Goal: Browse casually

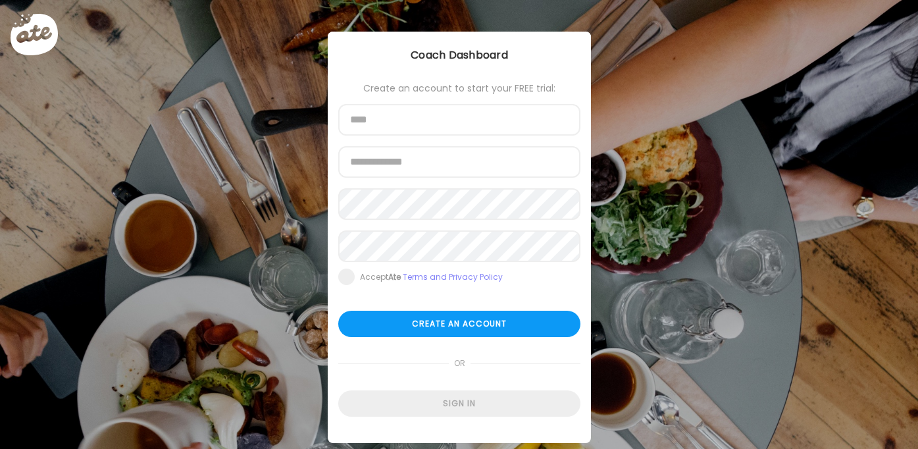
type input "**********"
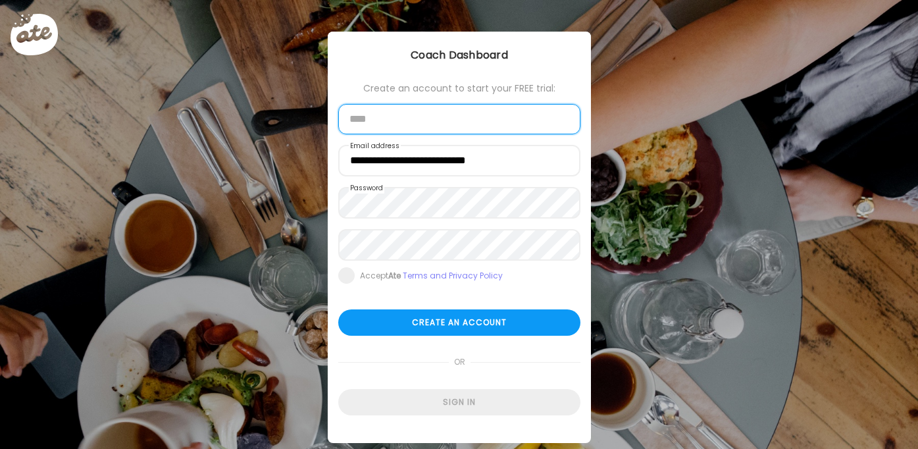
click at [466, 120] on input "text" at bounding box center [459, 119] width 242 height 30
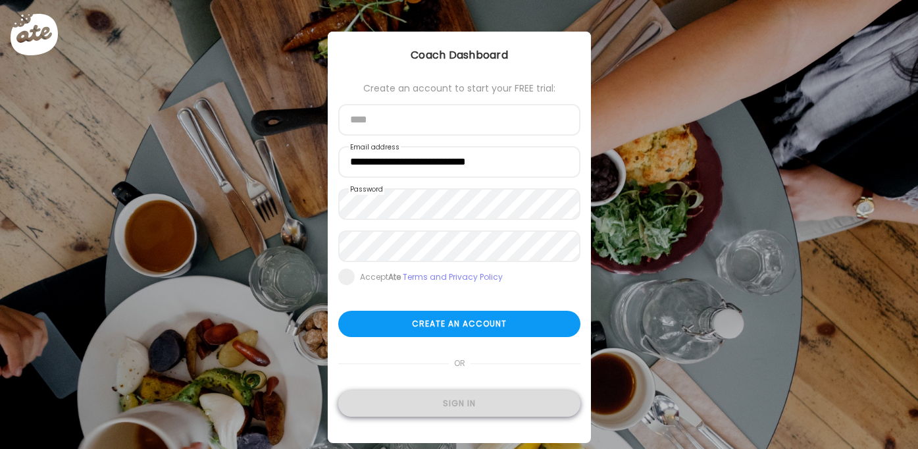
click at [513, 408] on div "Sign in" at bounding box center [459, 403] width 242 height 26
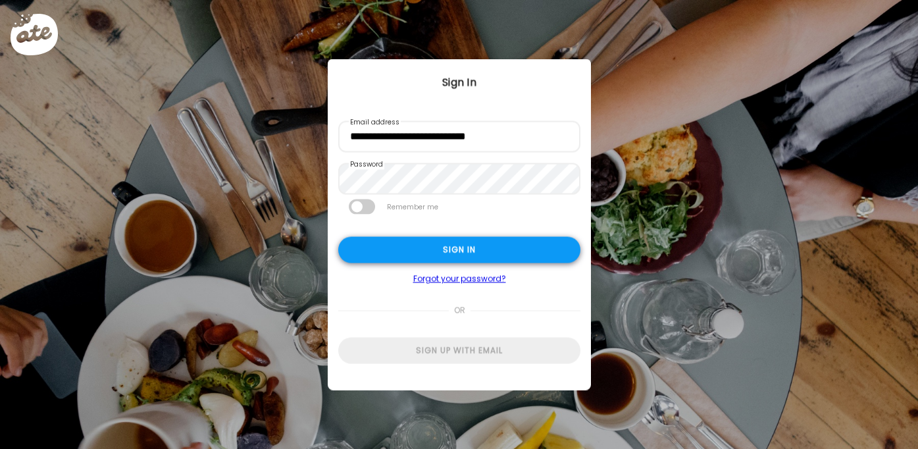
click at [472, 259] on div "Sign in" at bounding box center [459, 250] width 242 height 26
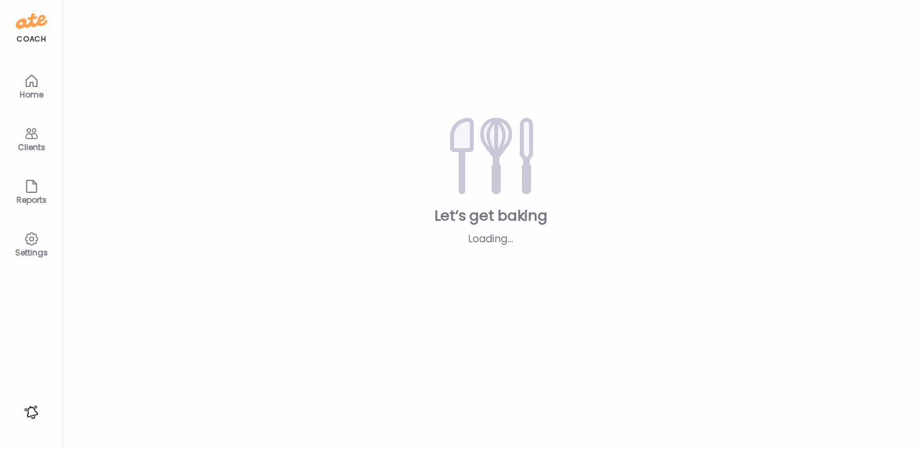
type input "********"
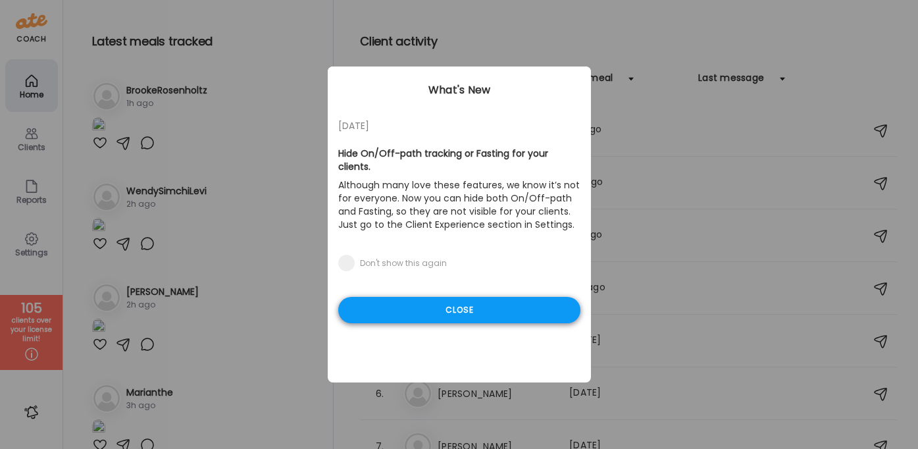
click at [501, 299] on div "Close" at bounding box center [459, 310] width 242 height 26
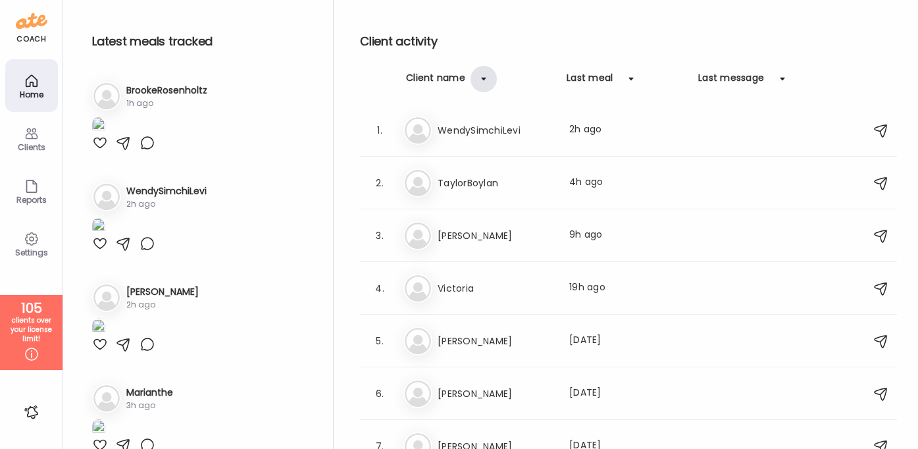
click at [487, 77] on div at bounding box center [484, 79] width 26 height 26
click at [475, 77] on div at bounding box center [484, 79] width 26 height 26
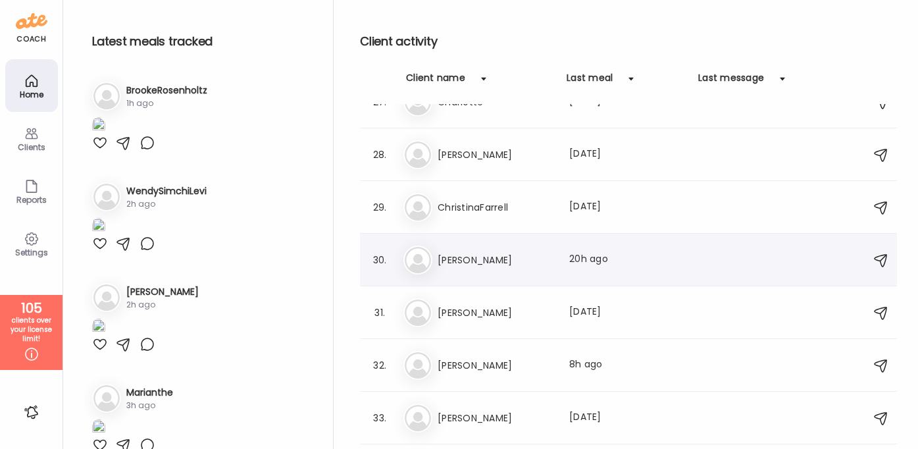
scroll to position [1399, 0]
click at [466, 266] on h3 "[PERSON_NAME]" at bounding box center [496, 259] width 116 height 16
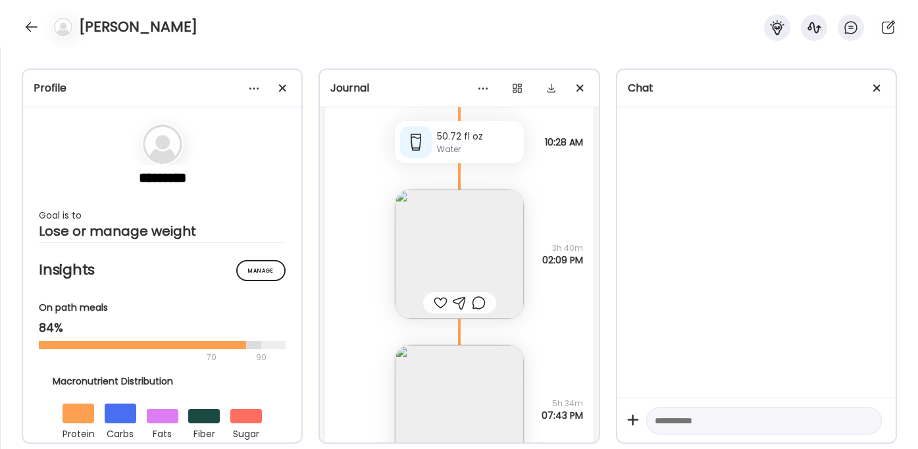
scroll to position [5944, 0]
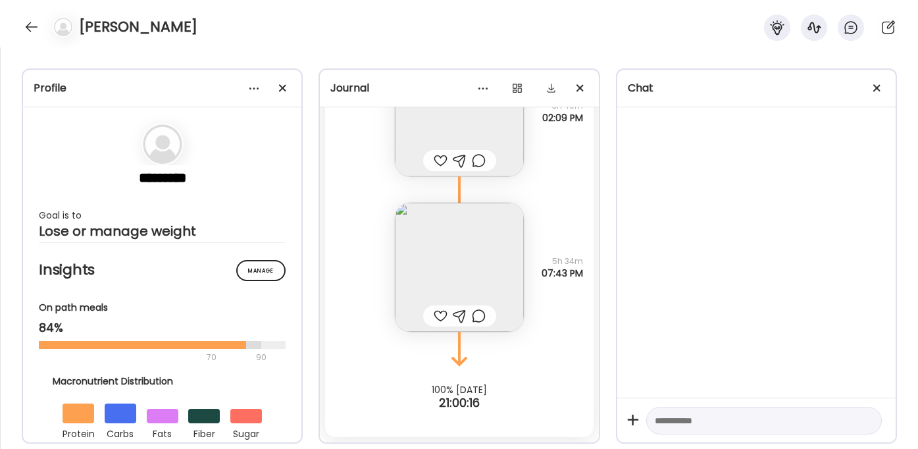
click at [479, 267] on img at bounding box center [459, 267] width 129 height 129
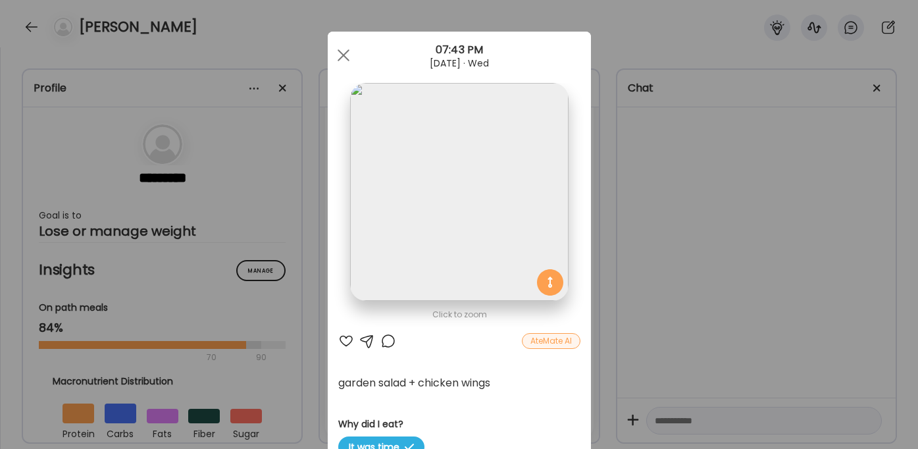
click at [646, 273] on div "Ate Coach Dashboard Wahoo! It’s official Take a moment to set up your Coach Pro…" at bounding box center [459, 224] width 918 height 449
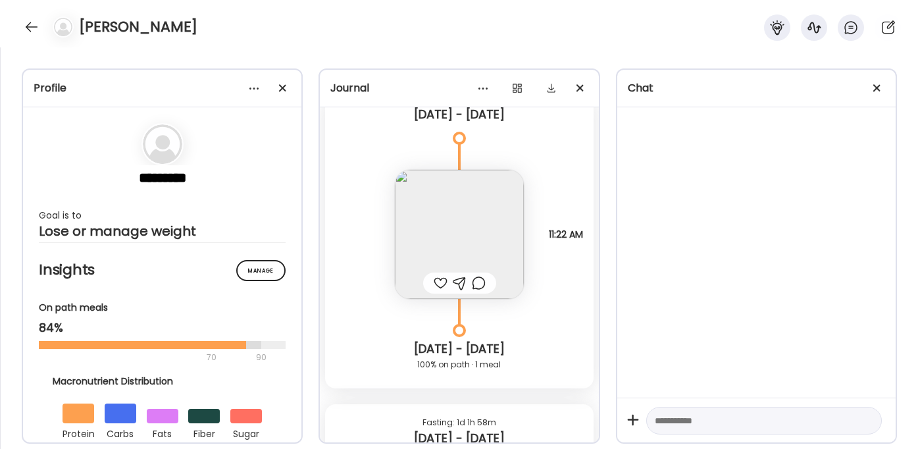
scroll to position [59, 0]
click at [507, 244] on img at bounding box center [459, 233] width 129 height 129
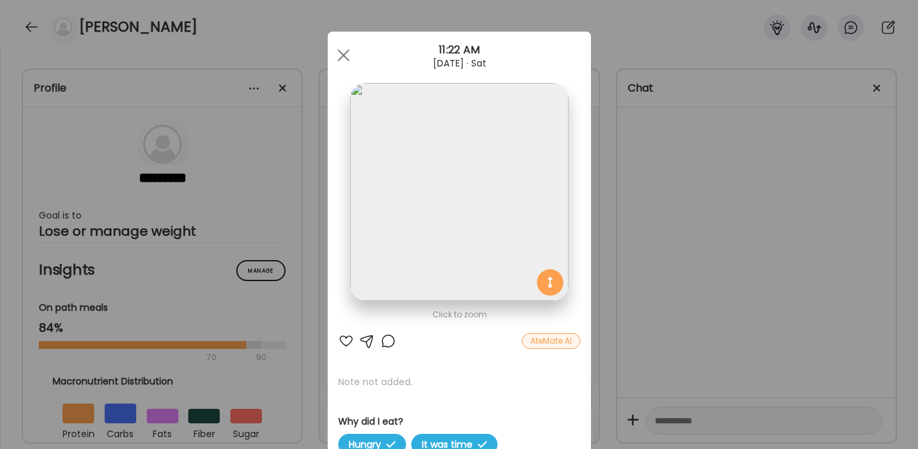
click at [486, 229] on img at bounding box center [459, 192] width 218 height 218
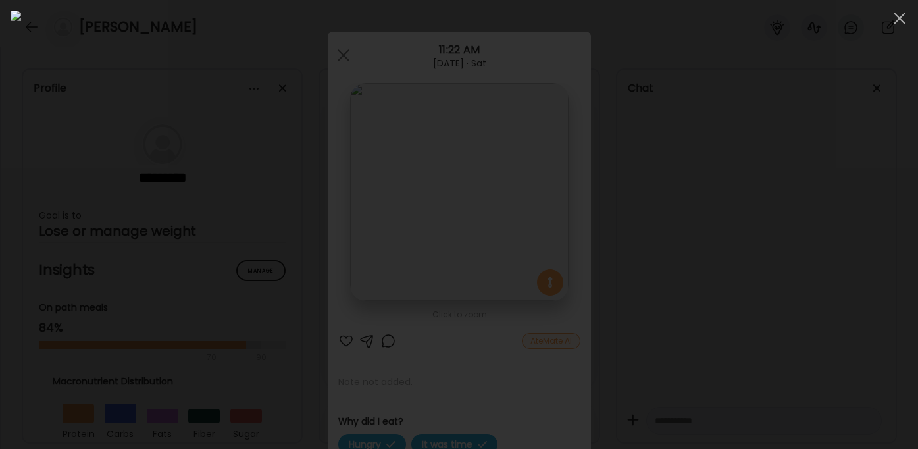
click at [825, 270] on div at bounding box center [459, 225] width 897 height 428
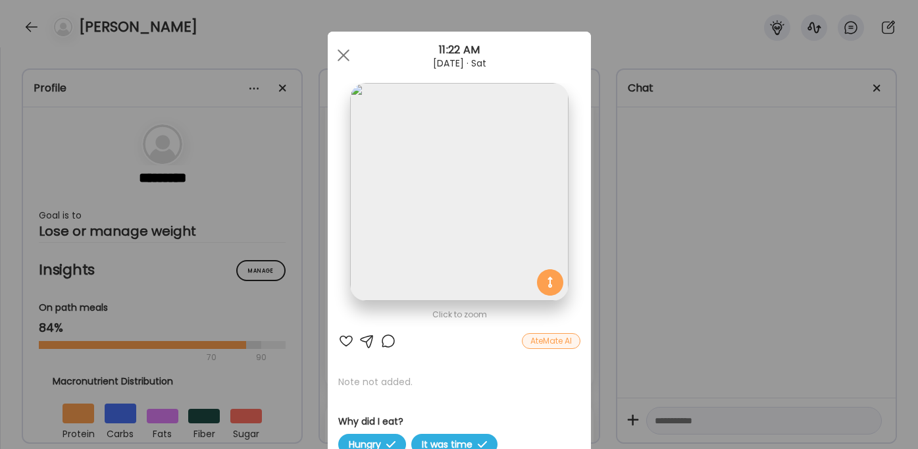
click at [775, 273] on div "Ate Coach Dashboard Wahoo! It’s official Take a moment to set up your Coach Pro…" at bounding box center [459, 224] width 918 height 449
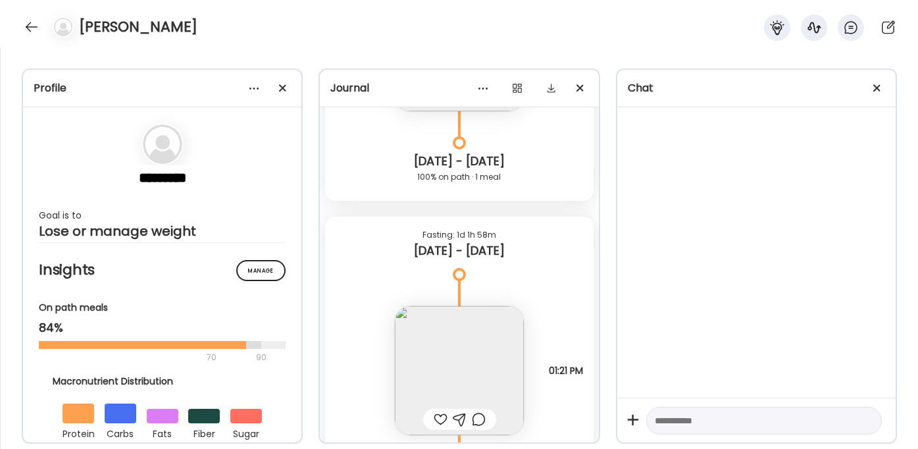
scroll to position [318, 0]
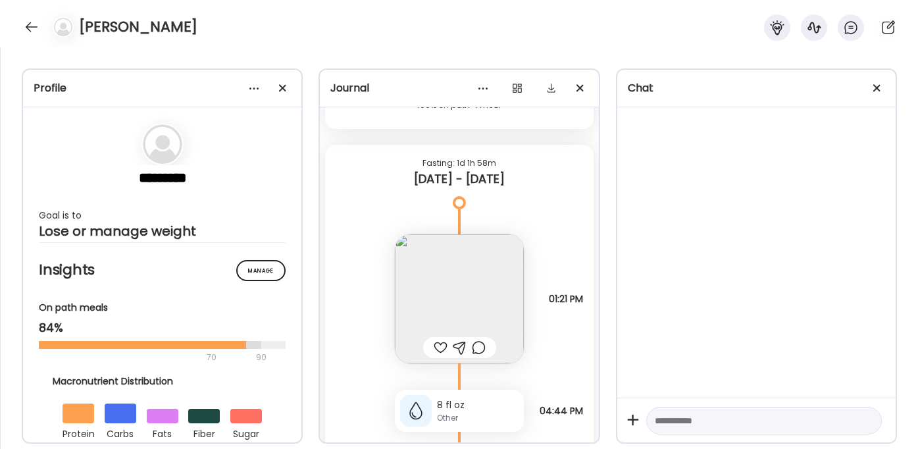
click at [495, 279] on img at bounding box center [459, 298] width 129 height 129
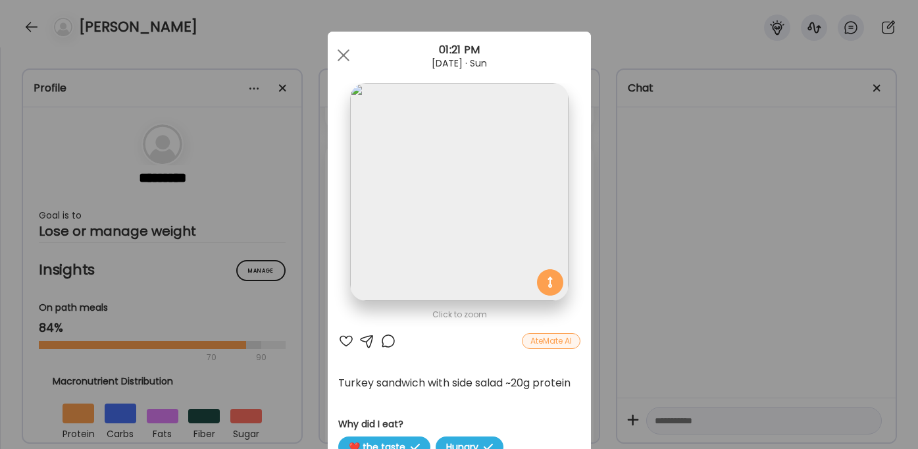
click at [496, 217] on img at bounding box center [459, 192] width 218 height 218
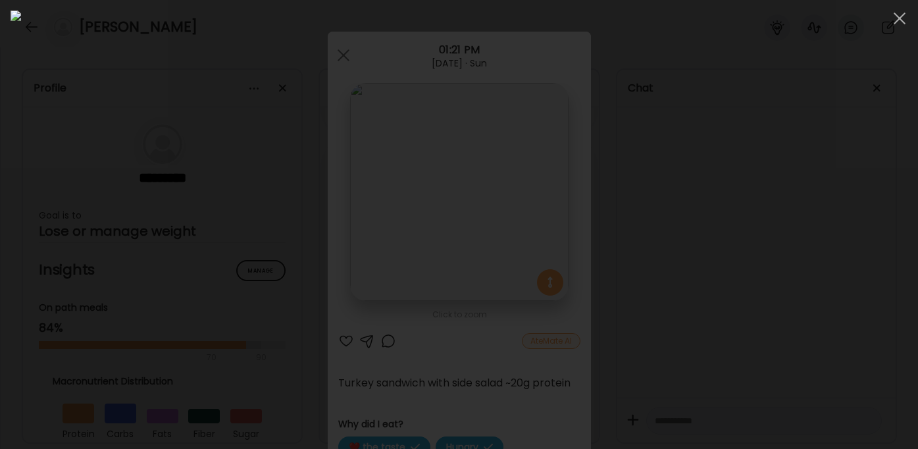
click at [823, 205] on div at bounding box center [459, 225] width 897 height 428
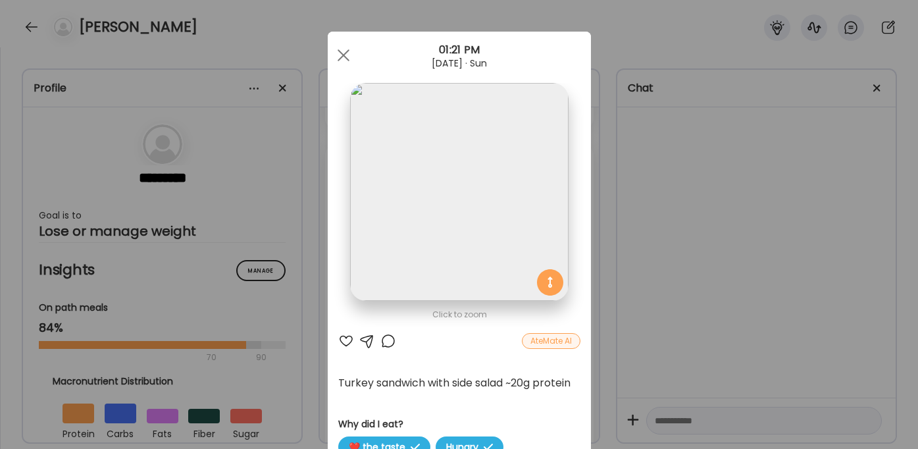
click at [503, 175] on img at bounding box center [459, 192] width 218 height 218
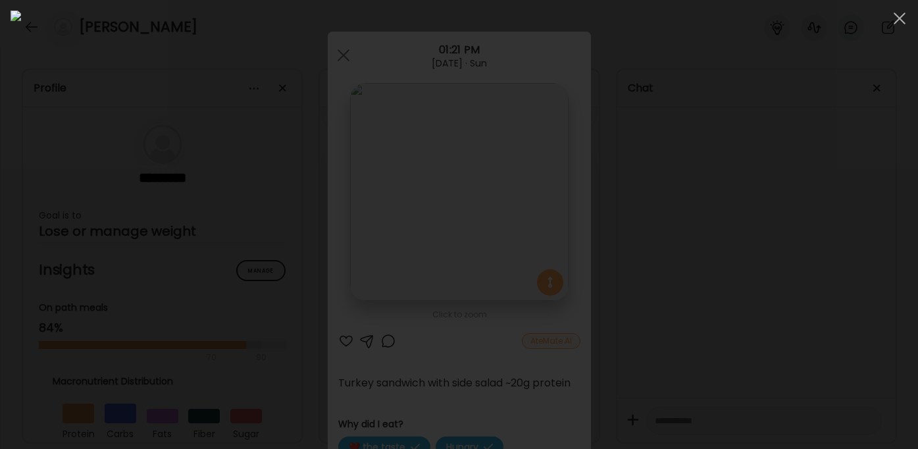
click at [792, 237] on div at bounding box center [459, 225] width 897 height 428
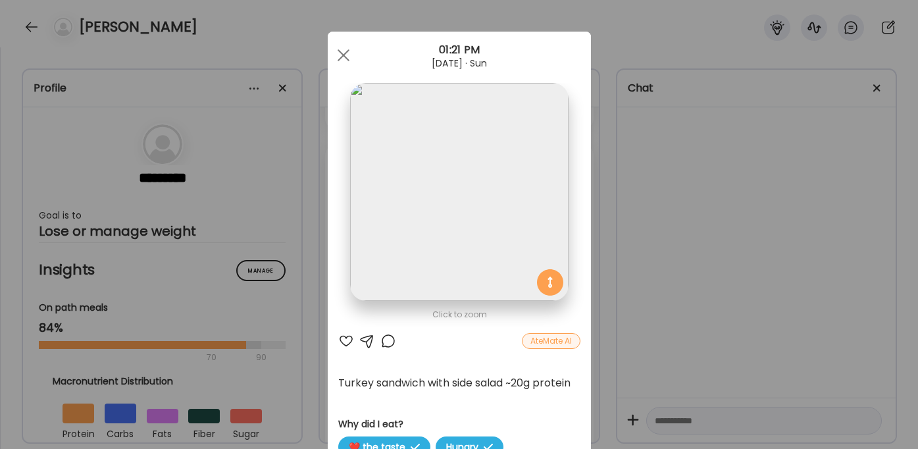
click at [748, 241] on div "Ate Coach Dashboard Wahoo! It’s official Take a moment to set up your Coach Pro…" at bounding box center [459, 224] width 918 height 449
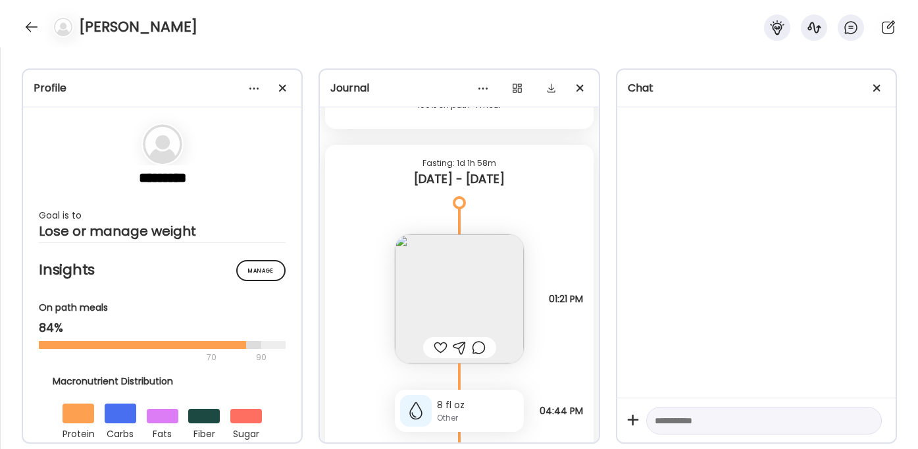
click at [503, 302] on img at bounding box center [459, 298] width 129 height 129
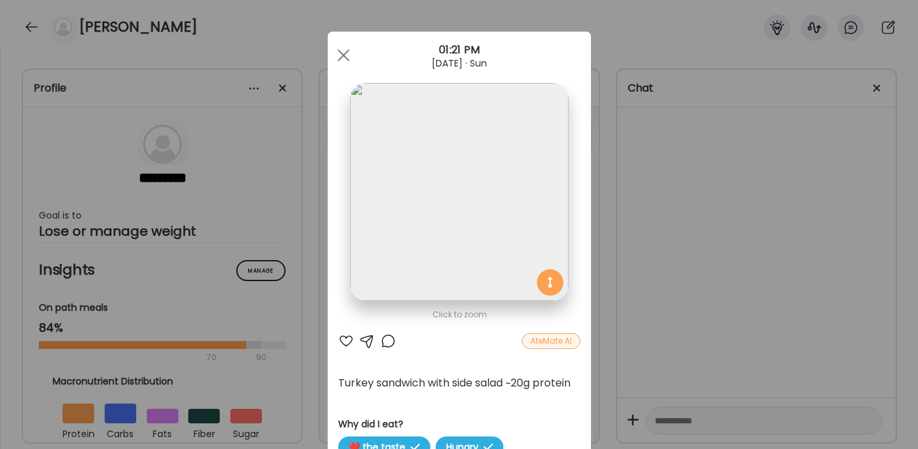
click at [454, 263] on img at bounding box center [459, 192] width 218 height 218
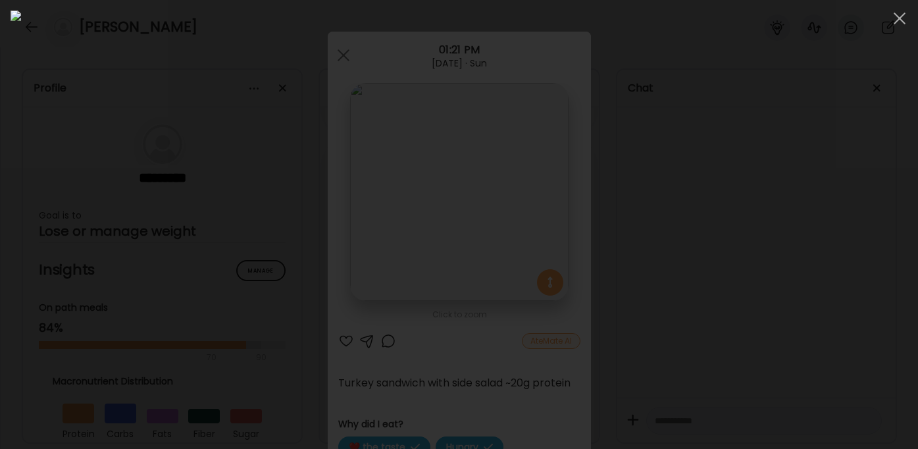
click at [767, 249] on div at bounding box center [459, 225] width 897 height 428
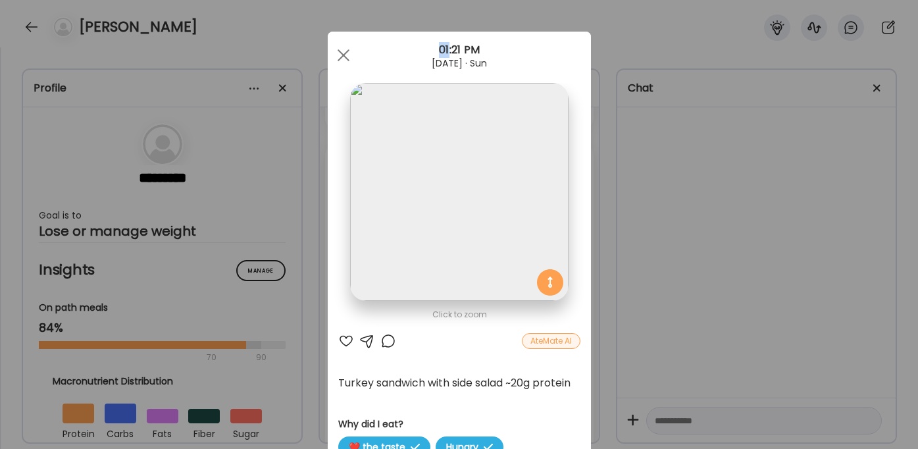
click at [767, 249] on div "Ate Coach Dashboard Wahoo! It’s official Take a moment to set up your Coach Pro…" at bounding box center [459, 224] width 918 height 449
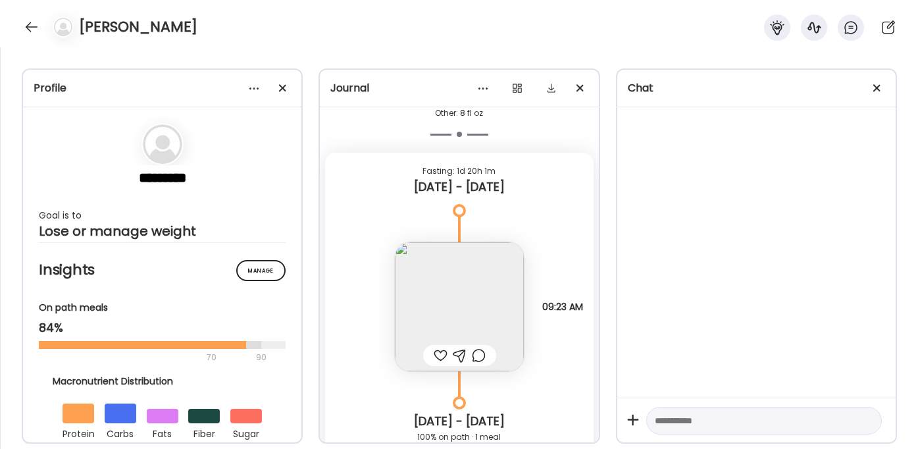
scroll to position [815, 0]
click at [473, 303] on img at bounding box center [459, 306] width 129 height 129
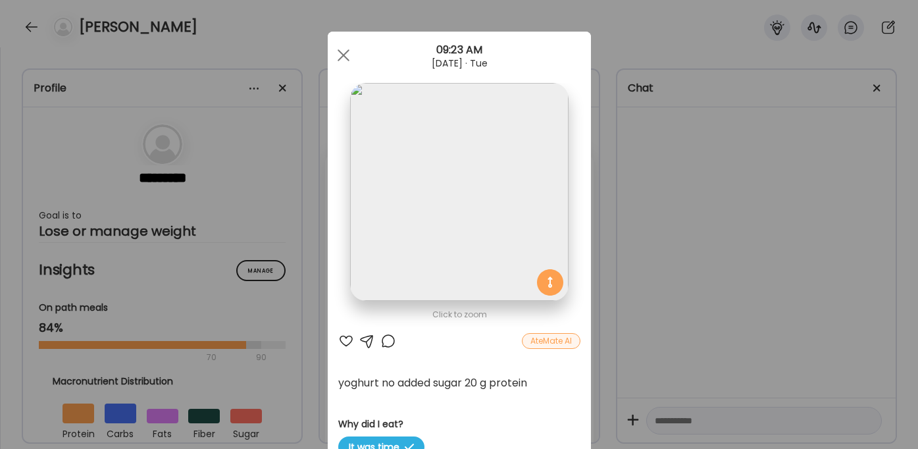
click at [657, 255] on div "Ate Coach Dashboard Wahoo! It’s official Take a moment to set up your Coach Pro…" at bounding box center [459, 224] width 918 height 449
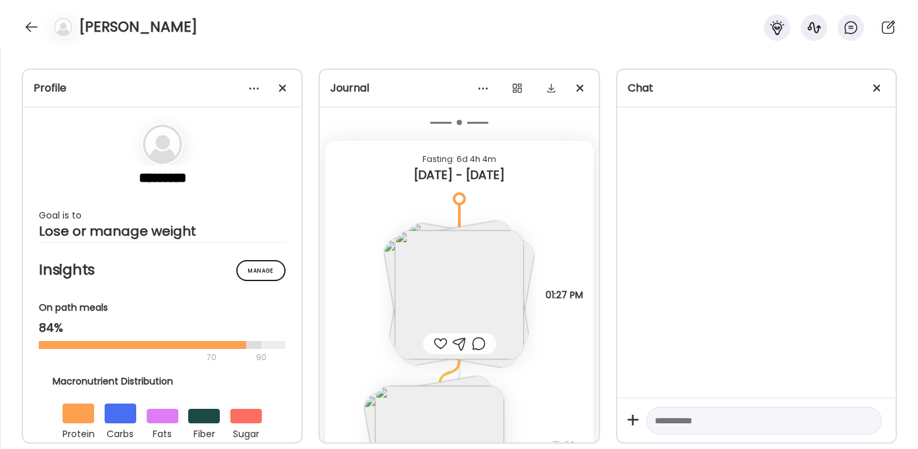
scroll to position [1220, 0]
click at [467, 289] on img at bounding box center [459, 291] width 129 height 129
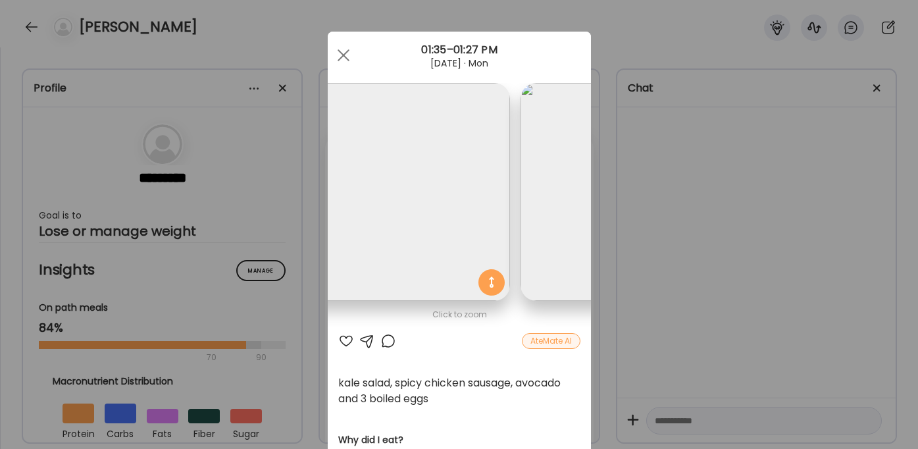
scroll to position [0, 0]
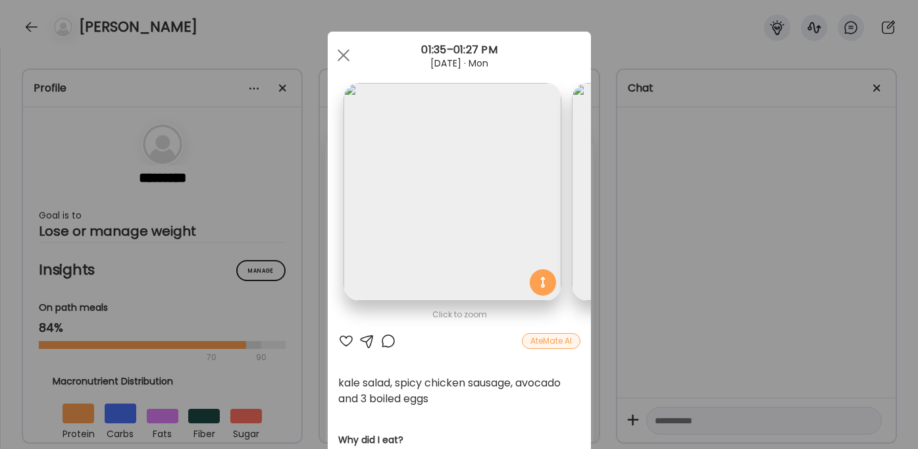
click at [460, 240] on img at bounding box center [453, 192] width 218 height 218
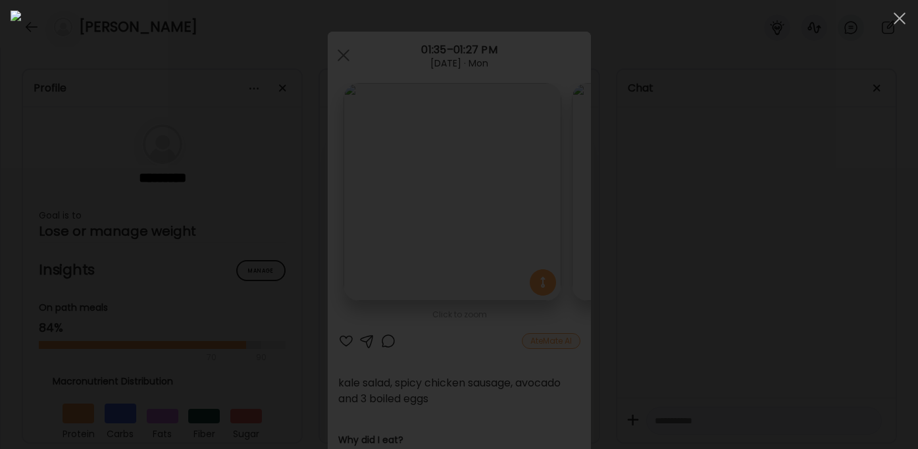
click at [772, 272] on div at bounding box center [459, 225] width 897 height 428
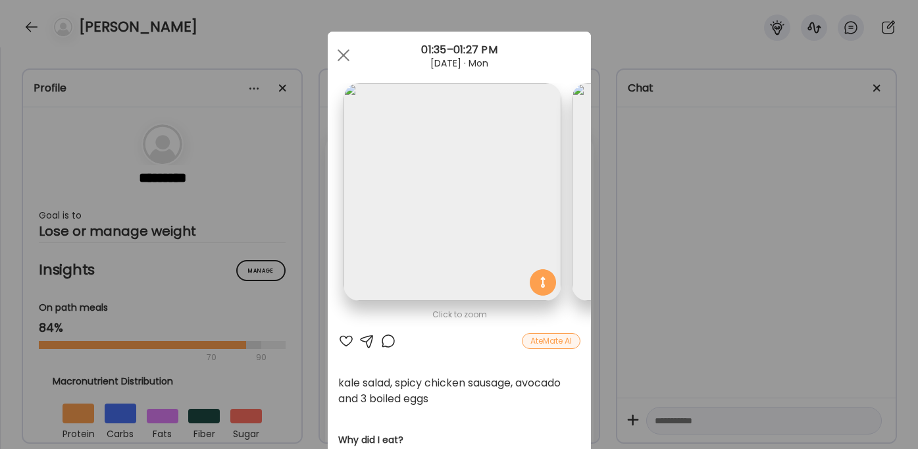
click at [482, 251] on img at bounding box center [453, 192] width 218 height 218
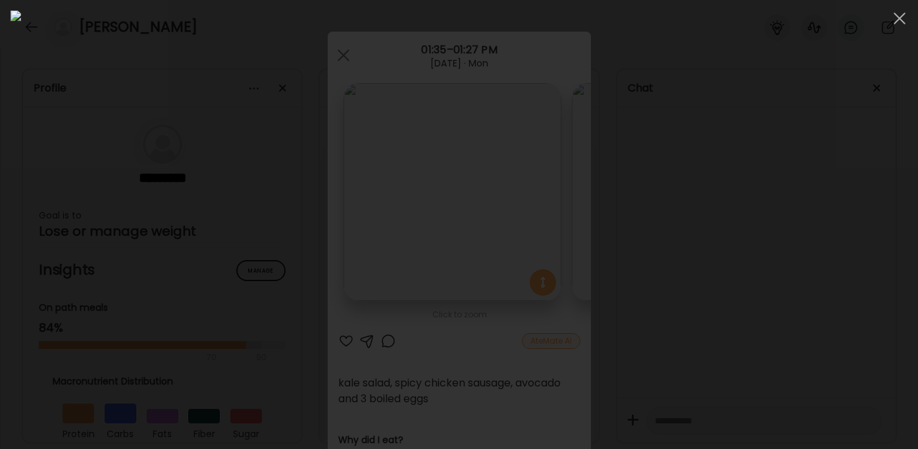
click at [774, 272] on div at bounding box center [459, 225] width 897 height 428
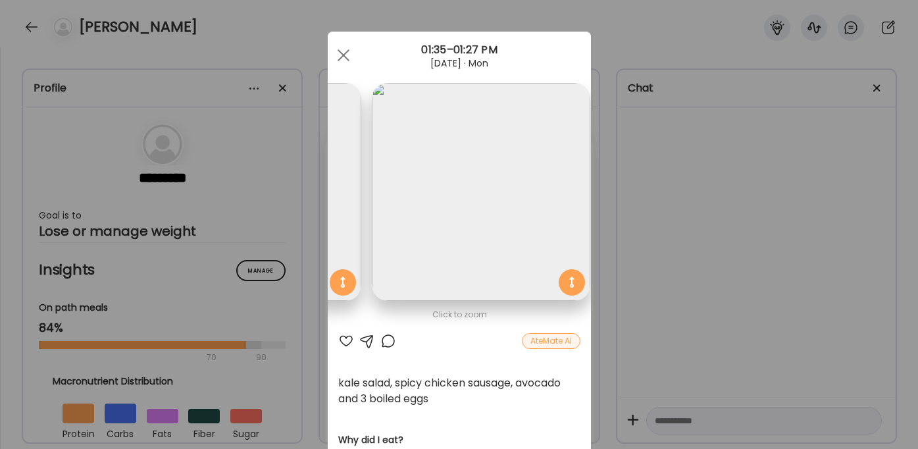
scroll to position [0, 443]
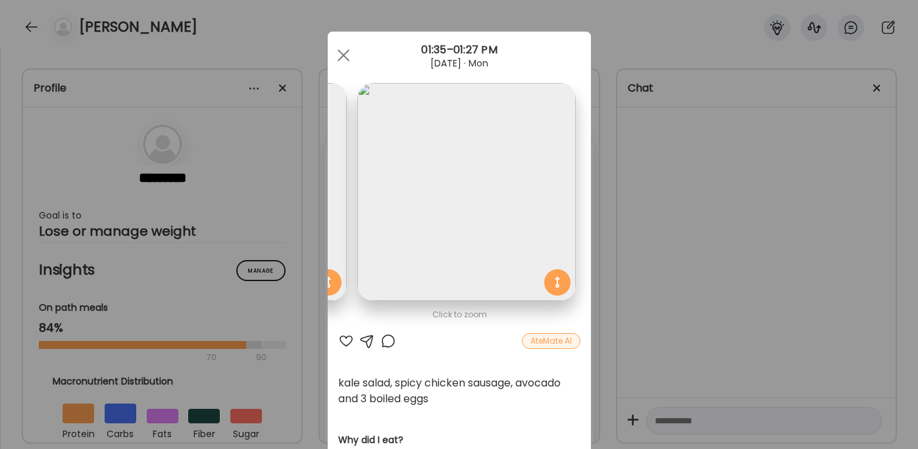
click at [692, 219] on div "Ate Coach Dashboard Wahoo! It’s official Take a moment to set up your Coach Pro…" at bounding box center [459, 224] width 918 height 449
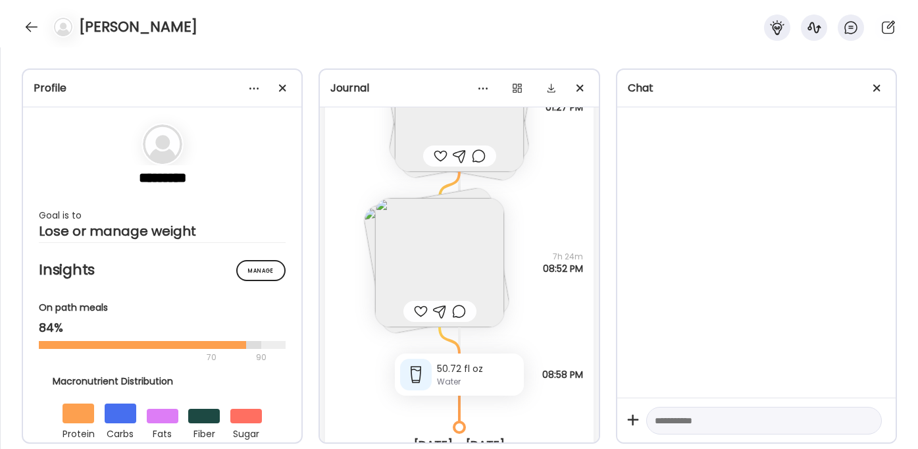
scroll to position [1406, 0]
click at [459, 291] on img at bounding box center [439, 261] width 129 height 129
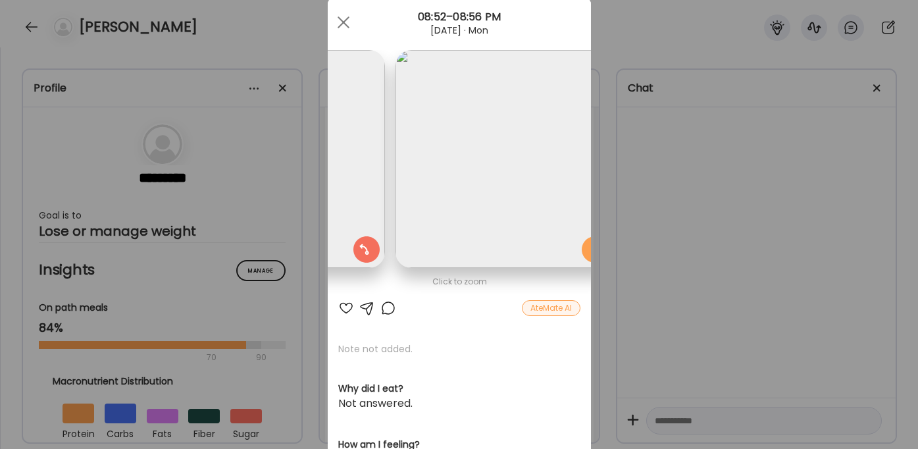
scroll to position [0, 215]
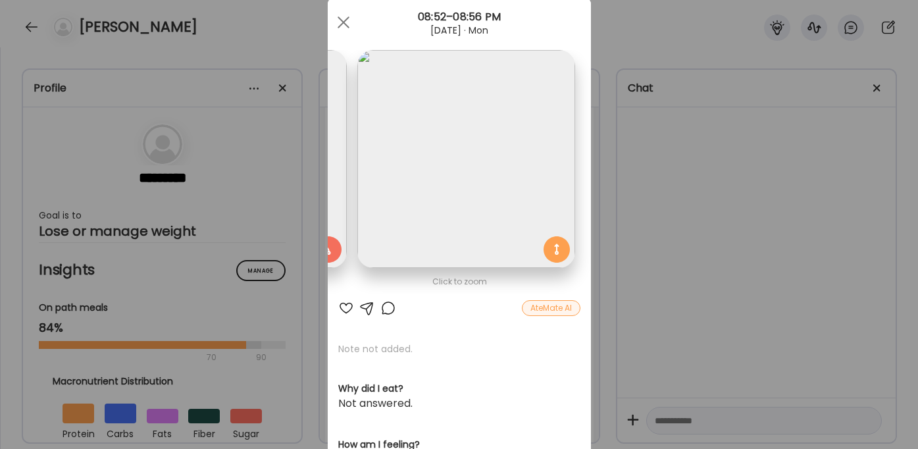
click at [467, 220] on img at bounding box center [466, 159] width 218 height 218
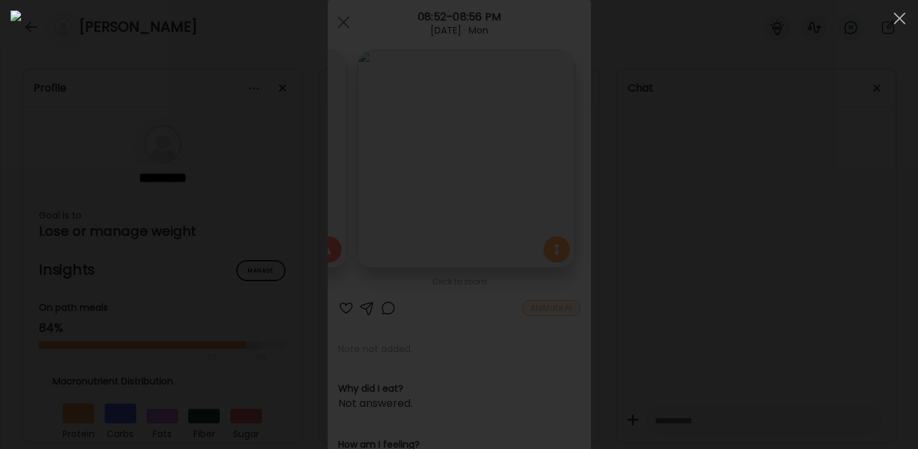
click at [809, 261] on div at bounding box center [459, 225] width 897 height 428
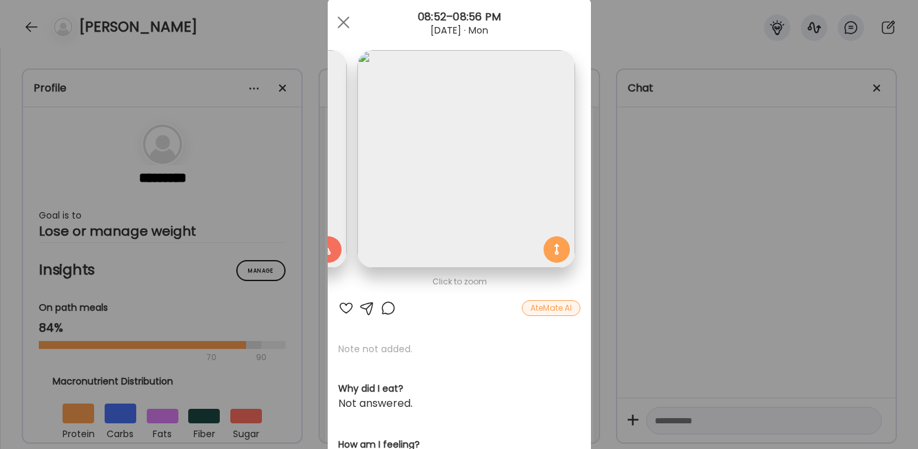
scroll to position [0, 0]
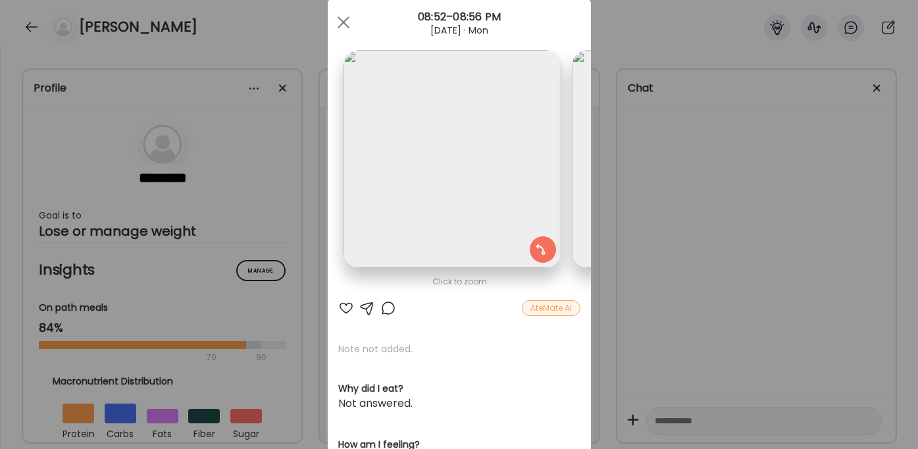
click at [736, 232] on div "Ate Coach Dashboard Wahoo! It’s official Take a moment to set up your Coach Pro…" at bounding box center [459, 224] width 918 height 449
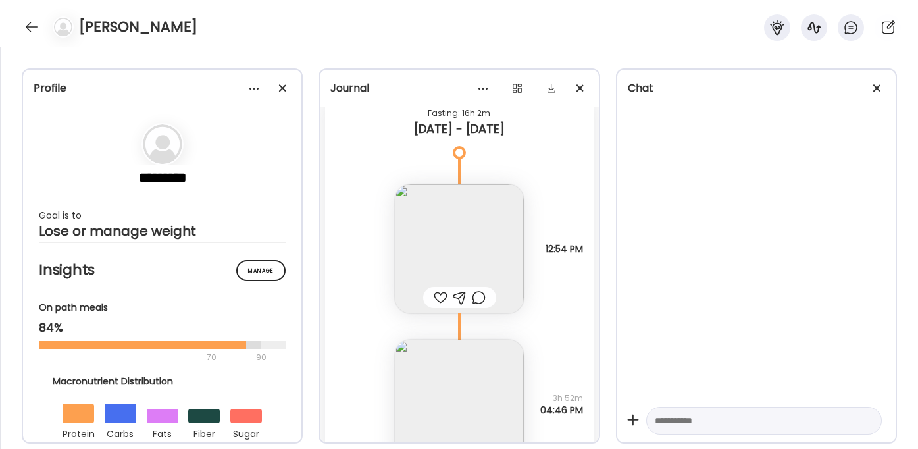
scroll to position [1824, 0]
click at [481, 264] on img at bounding box center [459, 250] width 129 height 129
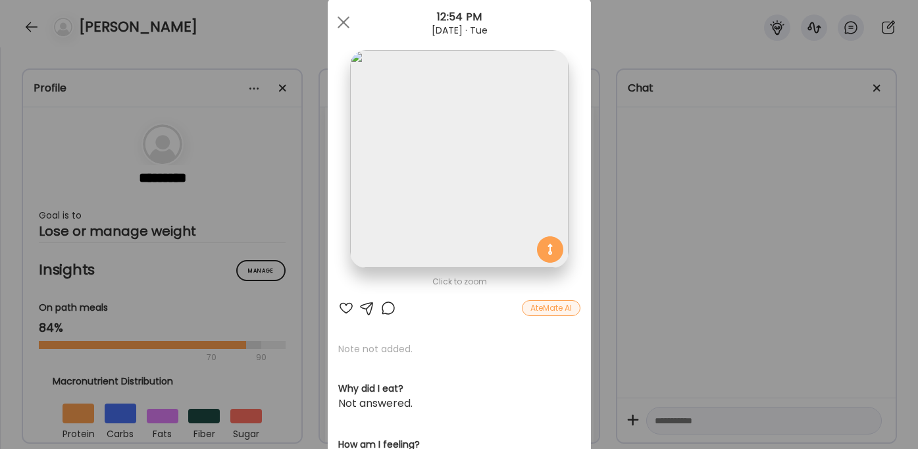
click at [637, 220] on div "Ate Coach Dashboard Wahoo! It’s official Take a moment to set up your Coach Pro…" at bounding box center [459, 224] width 918 height 449
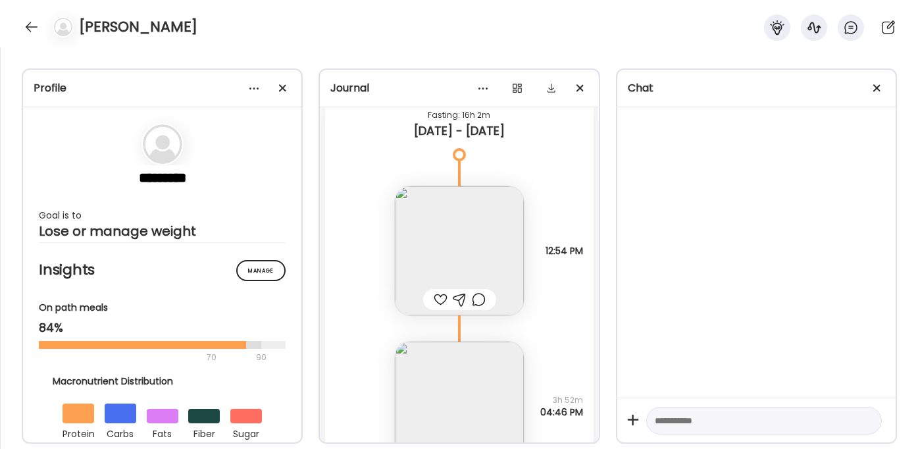
click at [436, 231] on img at bounding box center [459, 250] width 129 height 129
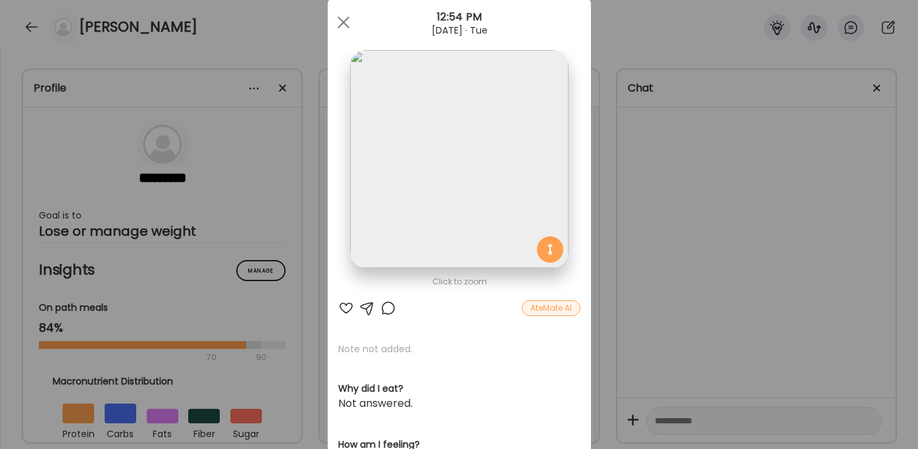
click at [500, 143] on img at bounding box center [459, 159] width 218 height 218
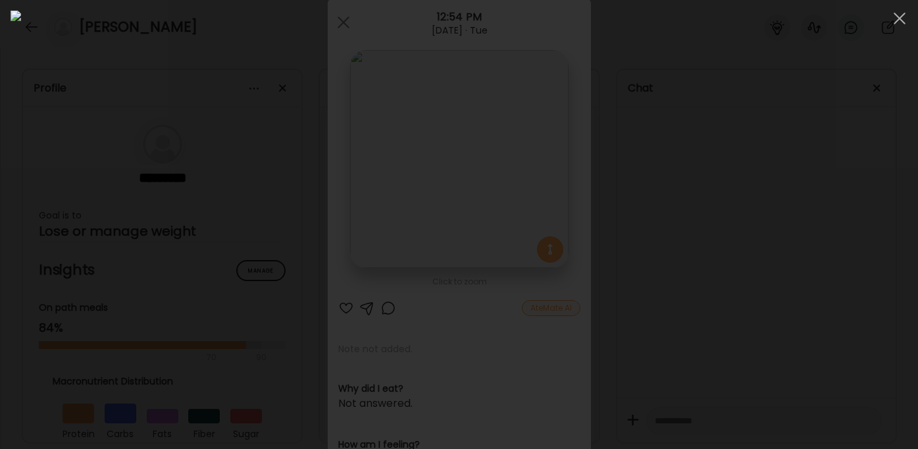
click at [793, 245] on div at bounding box center [459, 225] width 897 height 428
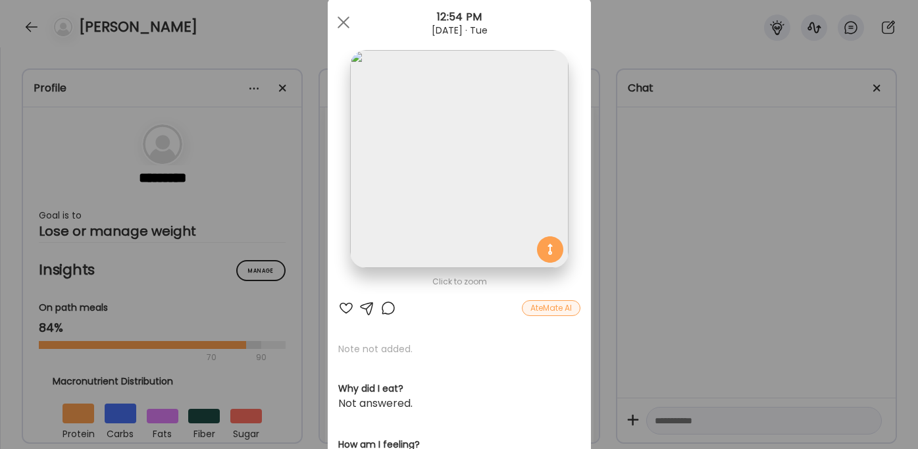
click at [687, 280] on div "Ate Coach Dashboard Wahoo! It’s official Take a moment to set up your Coach Pro…" at bounding box center [459, 224] width 918 height 449
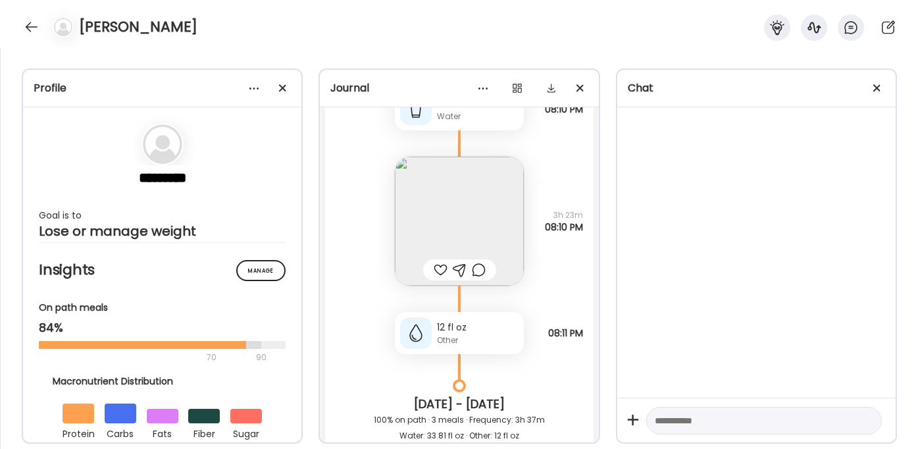
scroll to position [2234, 0]
click at [474, 230] on img at bounding box center [459, 220] width 129 height 129
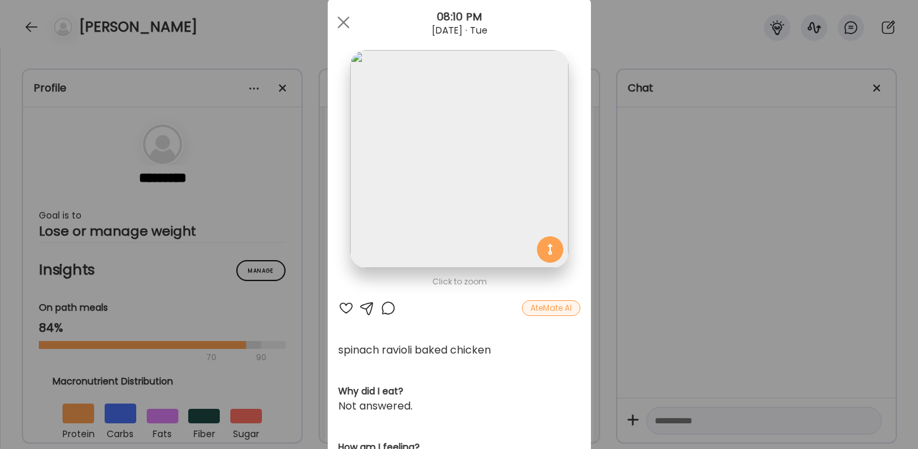
click at [682, 265] on div "Ate Coach Dashboard Wahoo! It’s official Take a moment to set up your Coach Pro…" at bounding box center [459, 224] width 918 height 449
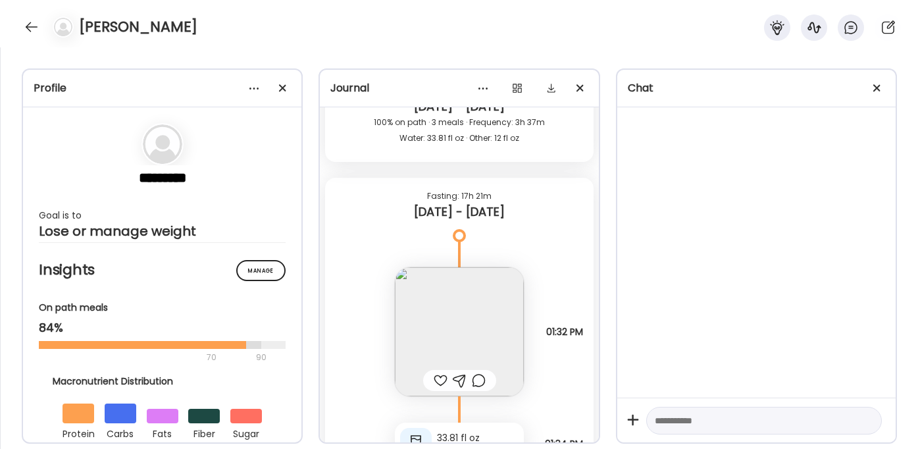
scroll to position [2531, 0]
click at [447, 349] on img at bounding box center [459, 331] width 129 height 129
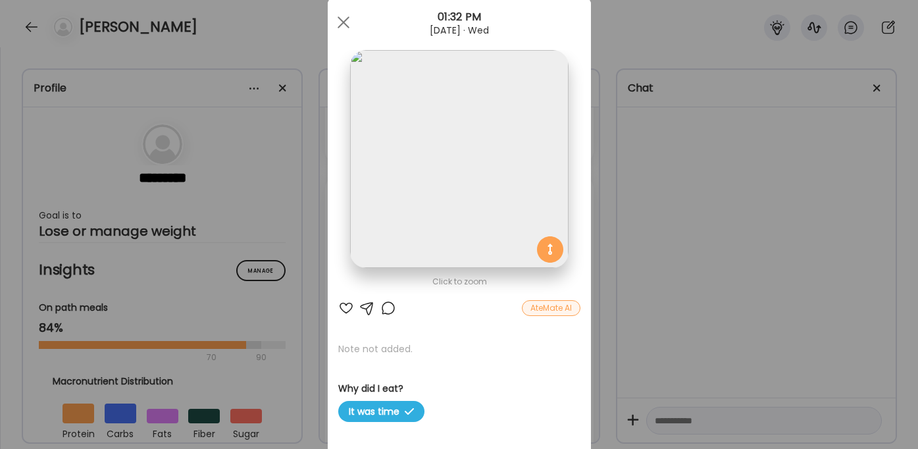
click at [472, 189] on img at bounding box center [459, 159] width 218 height 218
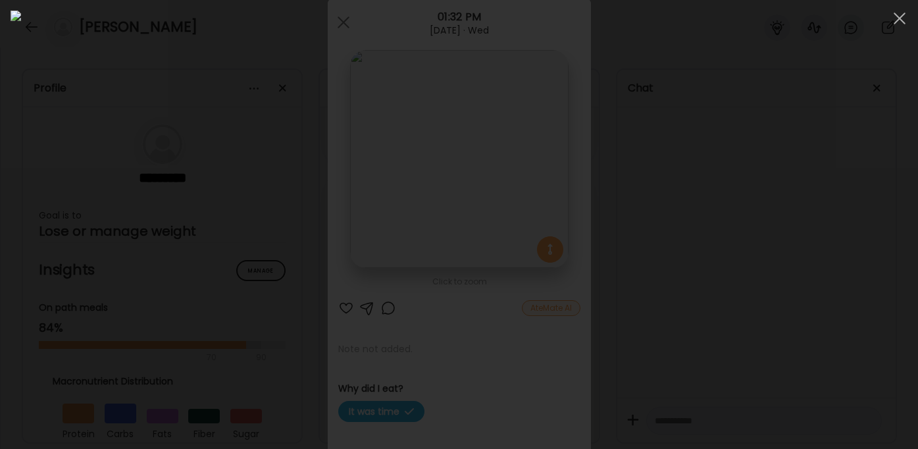
click at [744, 298] on div at bounding box center [459, 225] width 897 height 428
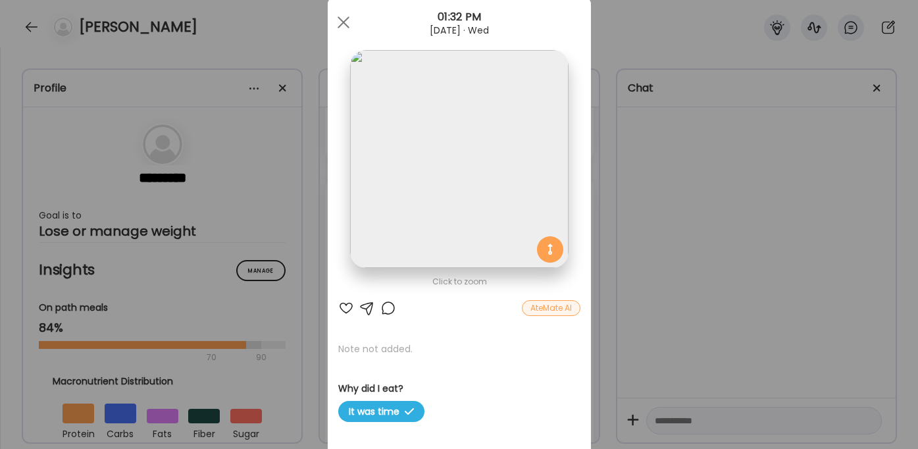
drag, startPoint x: 744, startPoint y: 298, endPoint x: 756, endPoint y: 296, distance: 12.0
click at [747, 298] on div "Ate Coach Dashboard Wahoo! It’s official Take a moment to set up your Coach Pro…" at bounding box center [459, 224] width 918 height 449
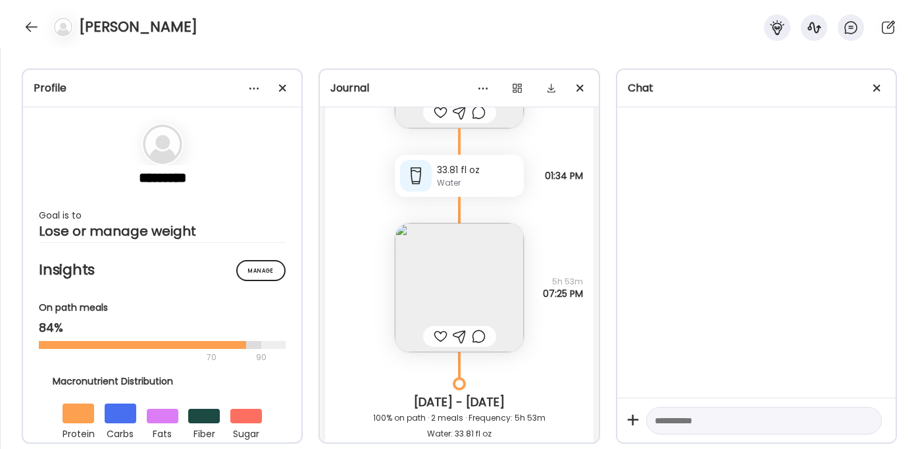
scroll to position [2816, 0]
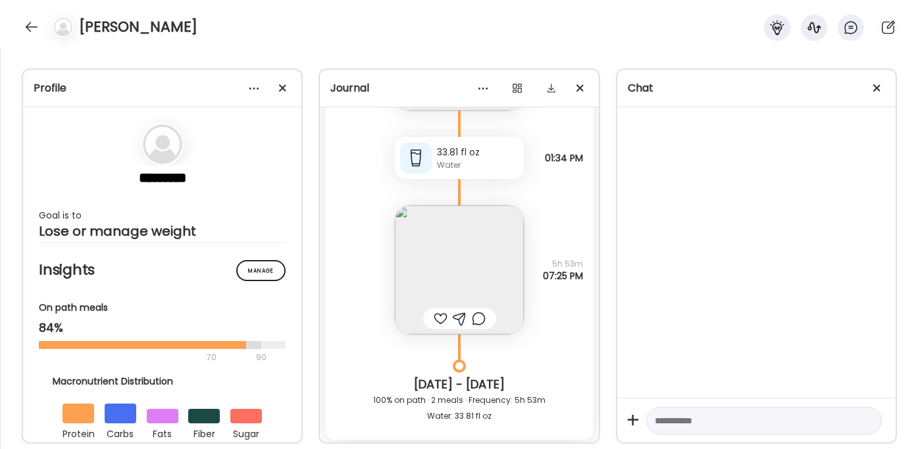
click at [471, 241] on img at bounding box center [459, 269] width 129 height 129
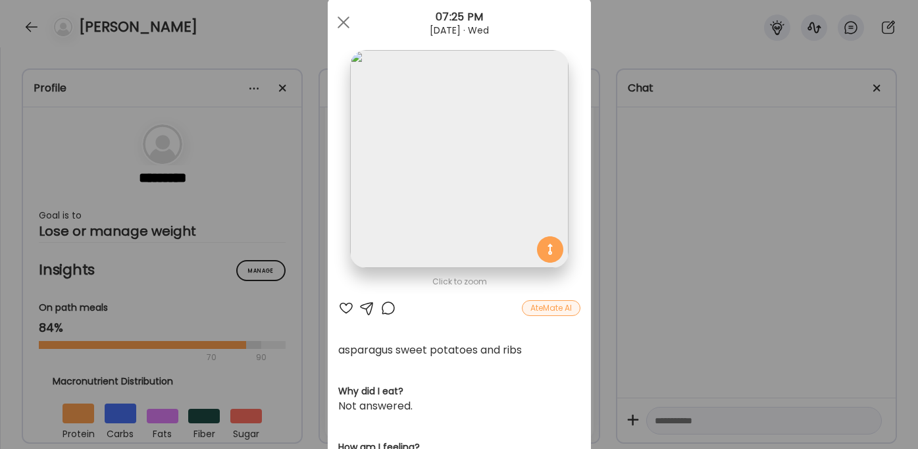
click at [673, 234] on div "Ate Coach Dashboard Wahoo! It’s official Take a moment to set up your Coach Pro…" at bounding box center [459, 224] width 918 height 449
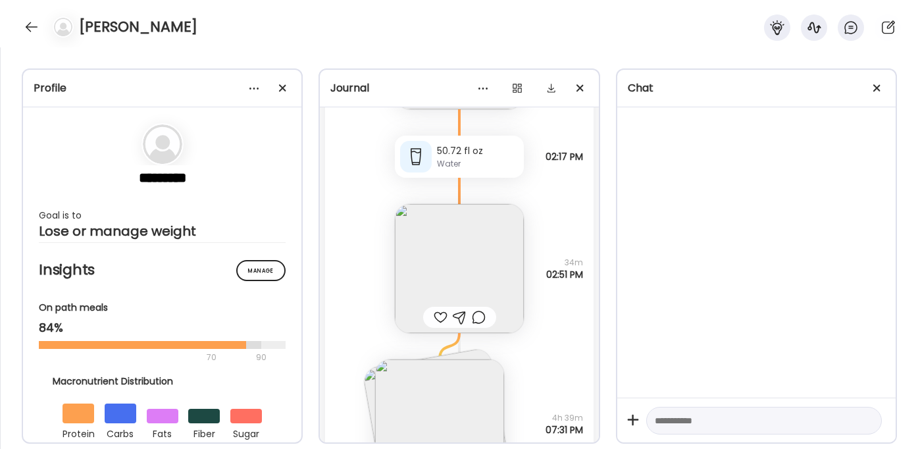
scroll to position [3381, 0]
click at [453, 279] on img at bounding box center [459, 267] width 129 height 129
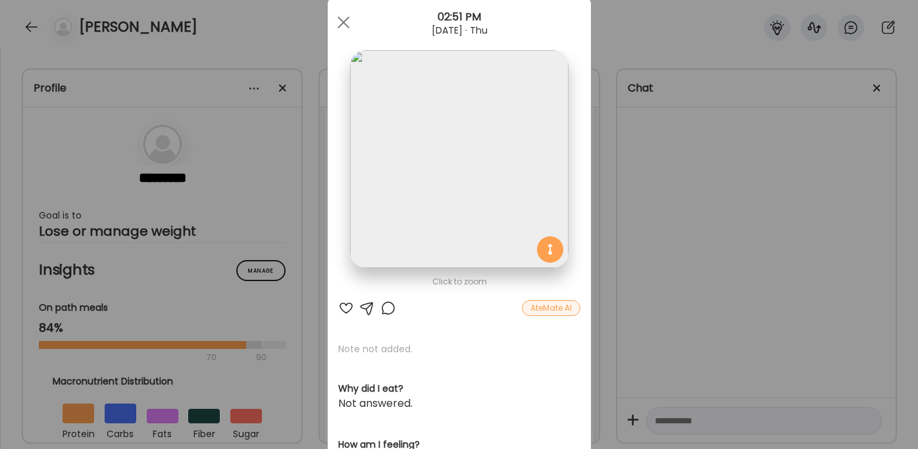
click at [686, 250] on div "Ate Coach Dashboard Wahoo! It’s official Take a moment to set up your Coach Pro…" at bounding box center [459, 224] width 918 height 449
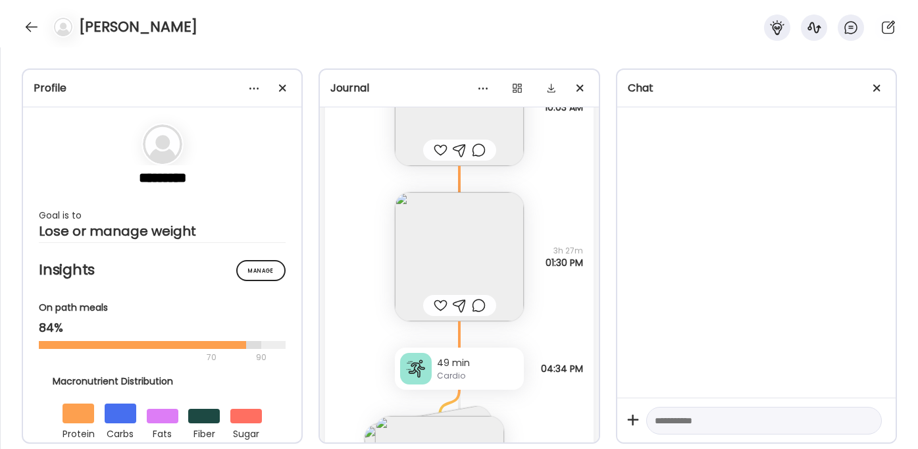
scroll to position [4282, 0]
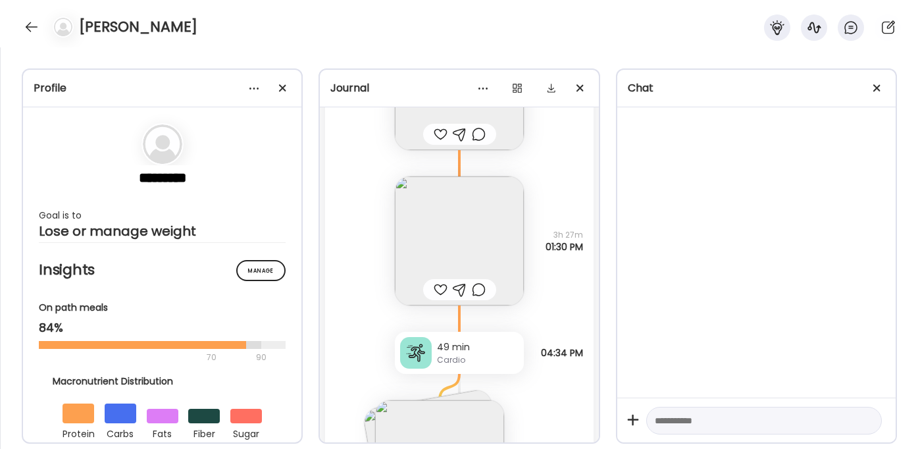
click at [478, 222] on img at bounding box center [459, 240] width 129 height 129
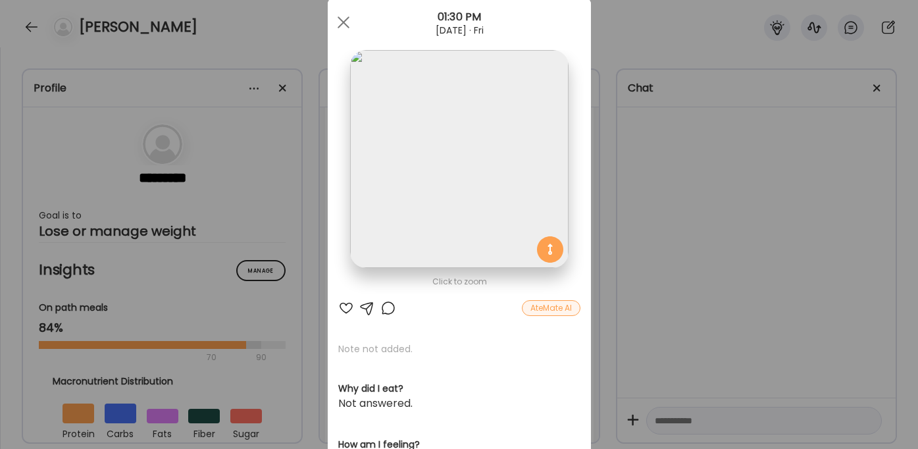
click at [569, 160] on section at bounding box center [459, 173] width 263 height 247
click at [533, 165] on img at bounding box center [459, 159] width 218 height 218
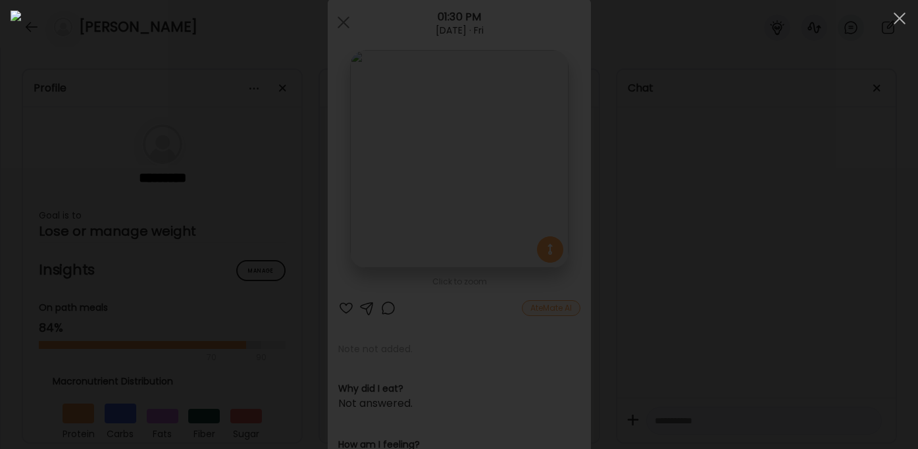
click at [737, 219] on div at bounding box center [459, 225] width 897 height 428
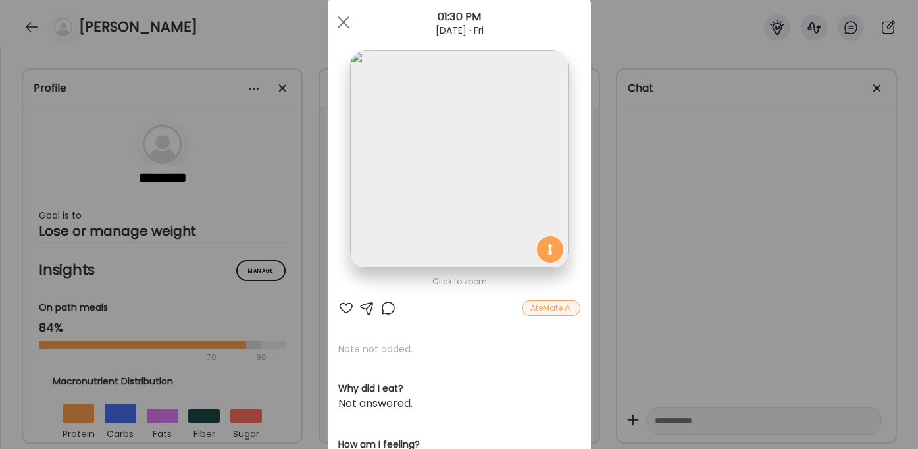
click at [738, 220] on div "Ate Coach Dashboard Wahoo! It’s official Take a moment to set up your Coach Pro…" at bounding box center [459, 224] width 918 height 449
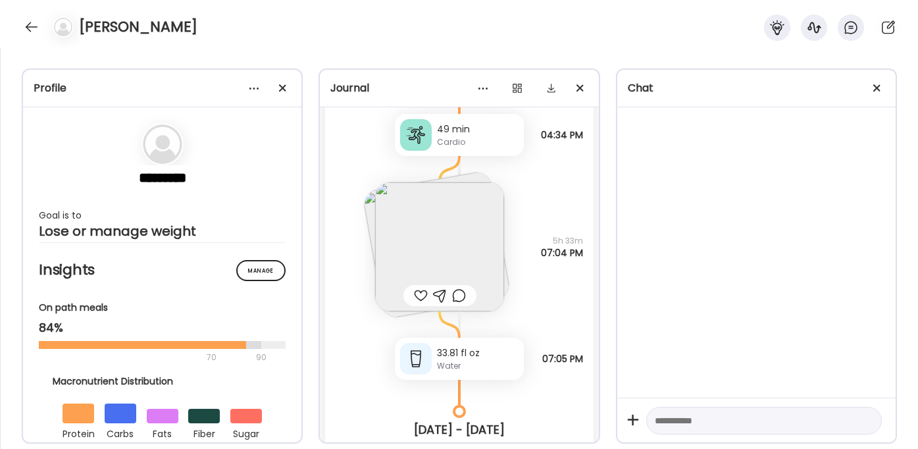
scroll to position [4501, 0]
click at [424, 227] on img at bounding box center [439, 246] width 129 height 129
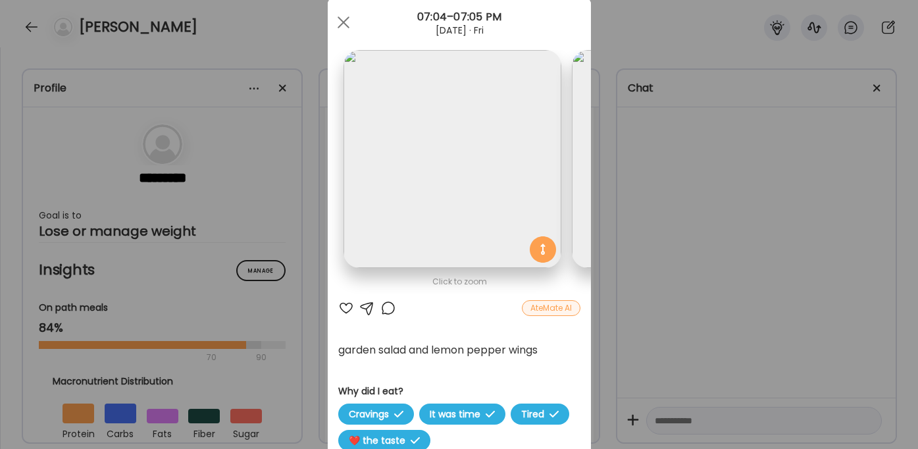
scroll to position [0, 0]
click at [667, 242] on div "Ate Coach Dashboard Wahoo! It’s official Take a moment to set up your Coach Pro…" at bounding box center [459, 224] width 918 height 449
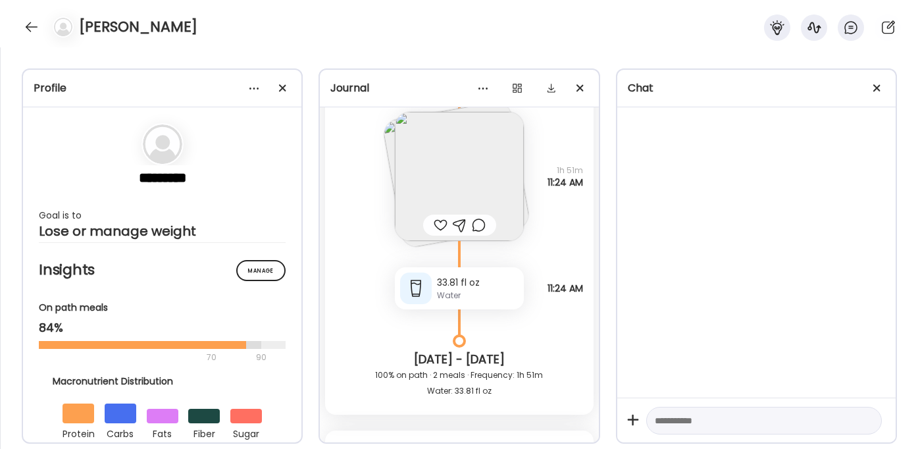
scroll to position [5245, 0]
click at [446, 158] on img at bounding box center [459, 178] width 129 height 129
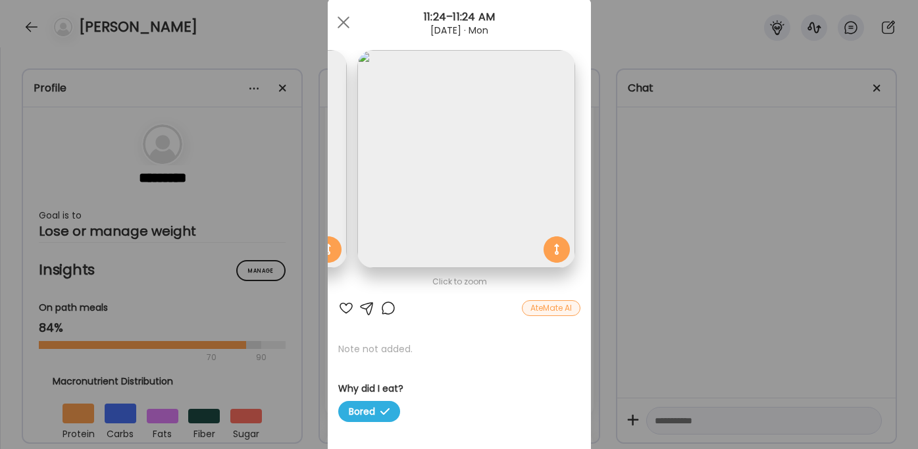
click at [696, 226] on div "Ate Coach Dashboard Wahoo! It’s official Take a moment to set up your Coach Pro…" at bounding box center [459, 224] width 918 height 449
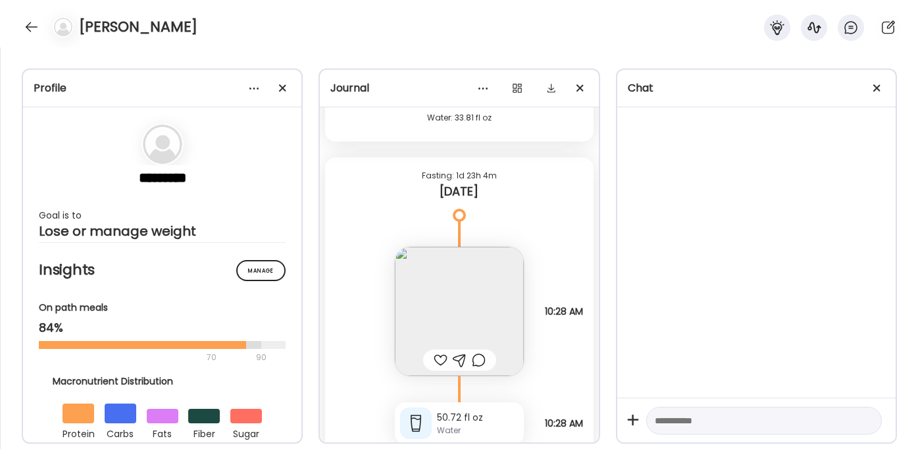
scroll to position [5522, 0]
click at [505, 272] on img at bounding box center [459, 309] width 129 height 129
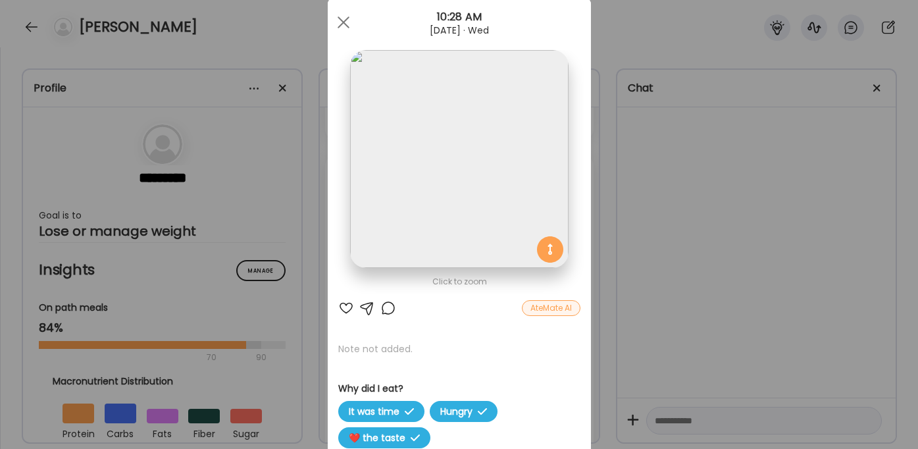
click at [656, 272] on div "Ate Coach Dashboard Wahoo! It’s official Take a moment to set up your Coach Pro…" at bounding box center [459, 224] width 918 height 449
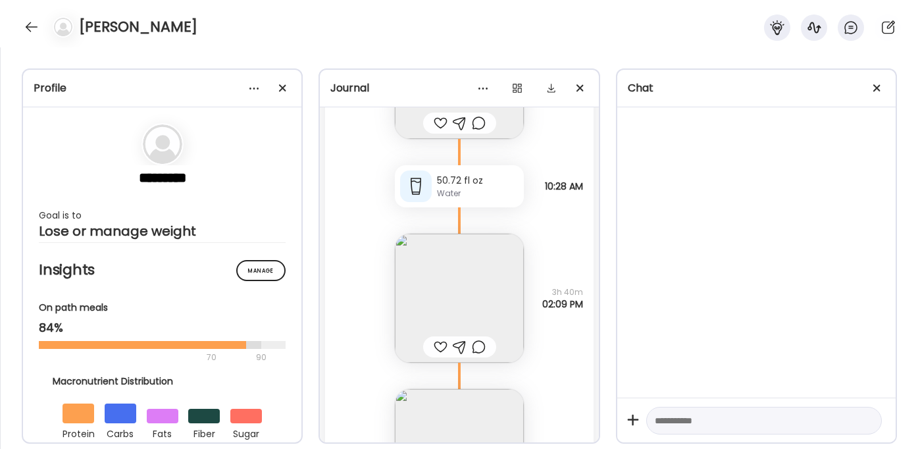
scroll to position [5765, 0]
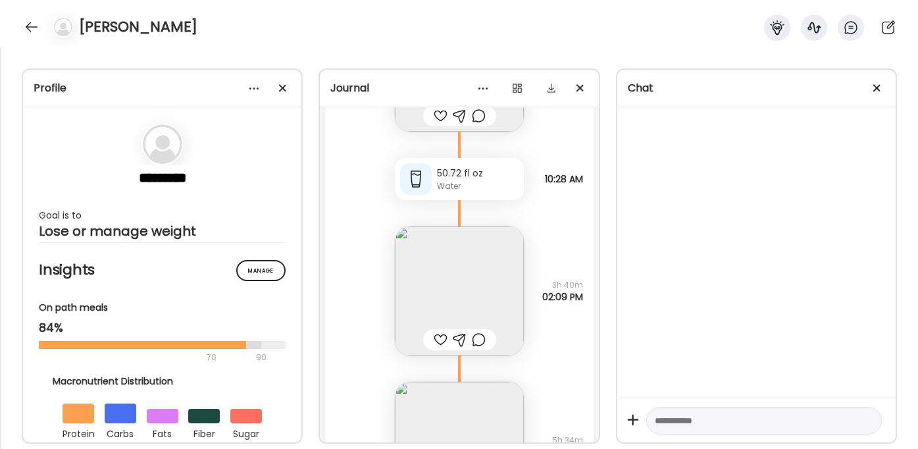
click at [472, 267] on img at bounding box center [459, 290] width 129 height 129
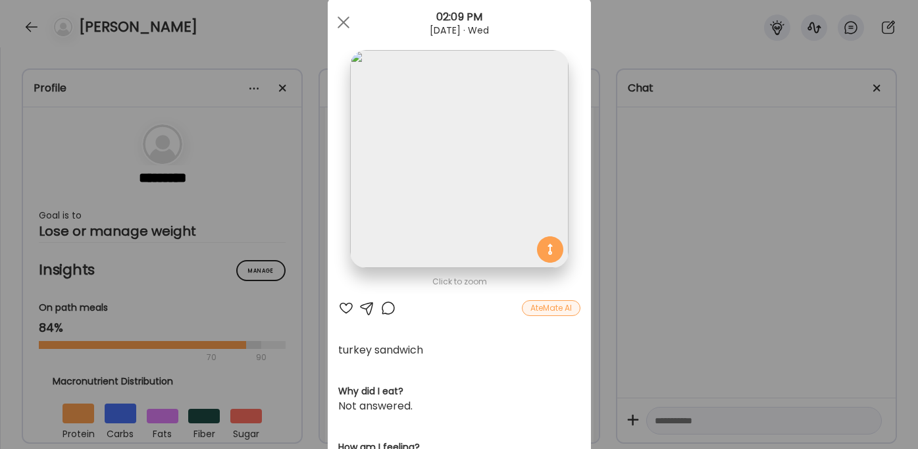
click at [649, 256] on div "Ate Coach Dashboard Wahoo! It’s official Take a moment to set up your Coach Pro…" at bounding box center [459, 224] width 918 height 449
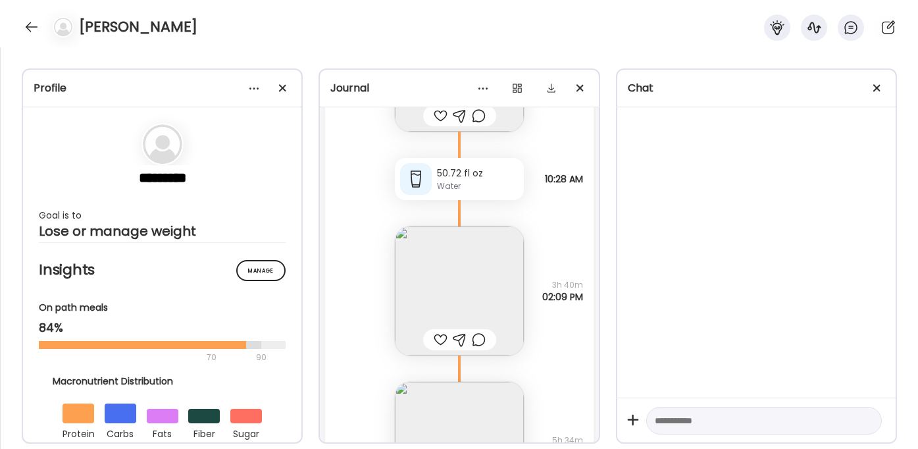
scroll to position [5944, 0]
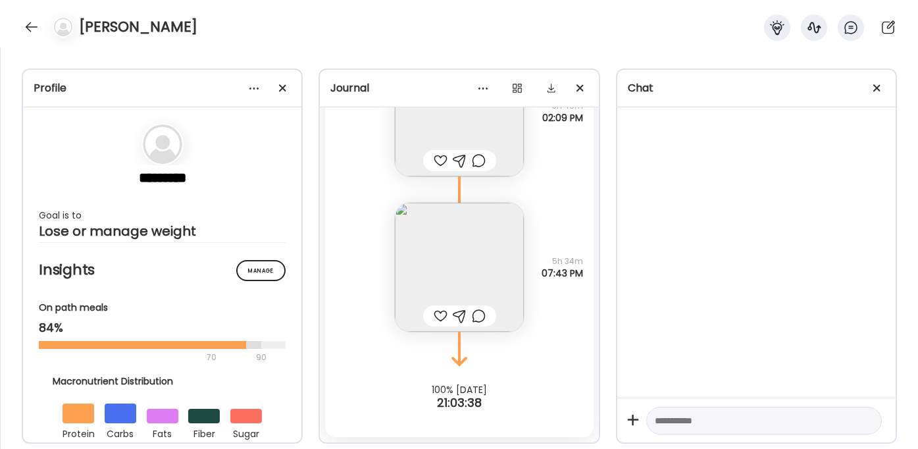
click at [484, 278] on img at bounding box center [459, 267] width 129 height 129
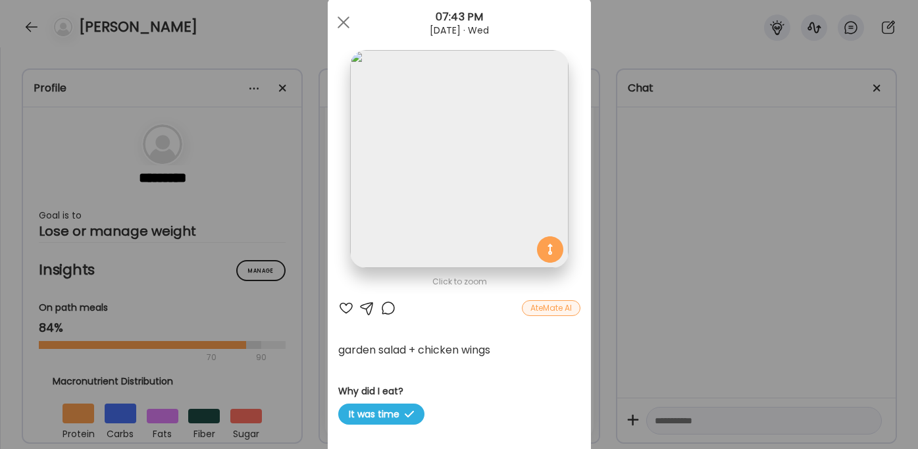
click at [684, 203] on div "Ate Coach Dashboard Wahoo! It’s official Take a moment to set up your Coach Pro…" at bounding box center [459, 224] width 918 height 449
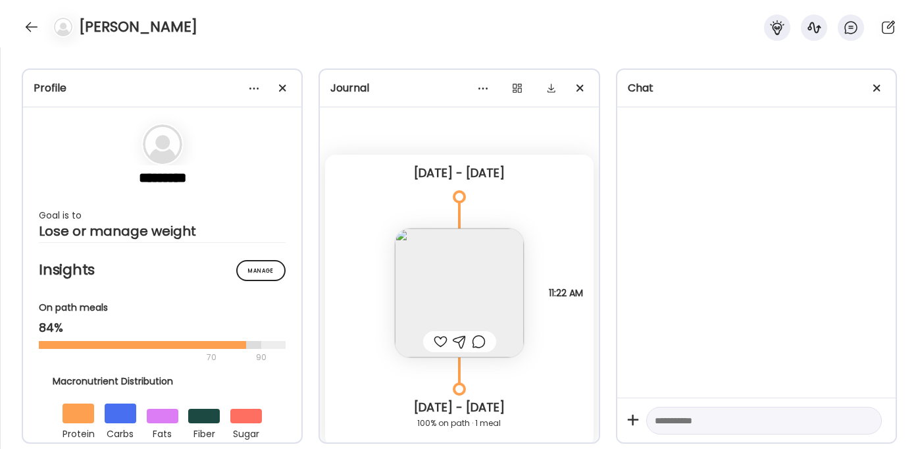
scroll to position [1, 0]
click at [484, 269] on img at bounding box center [459, 292] width 129 height 129
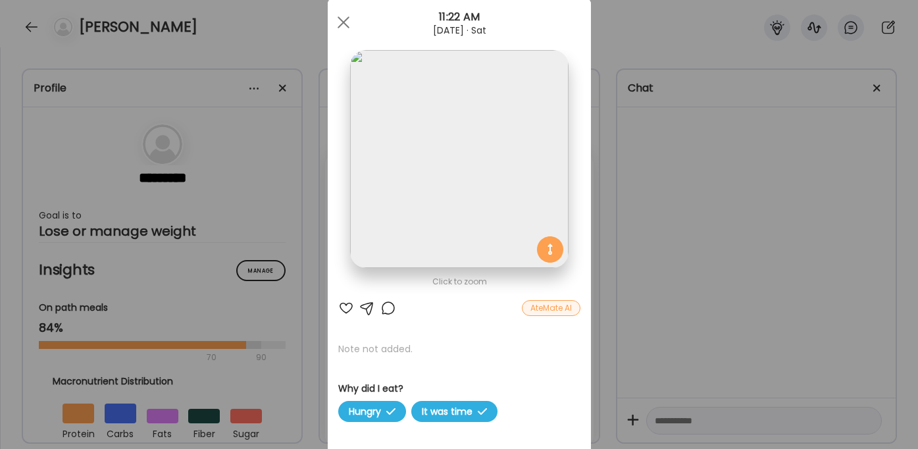
click at [484, 230] on img at bounding box center [459, 159] width 218 height 218
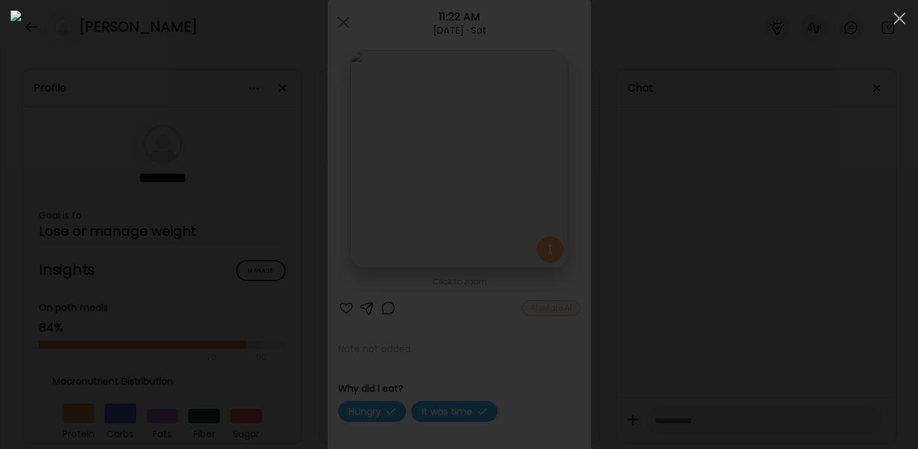
click at [731, 259] on div at bounding box center [459, 225] width 897 height 428
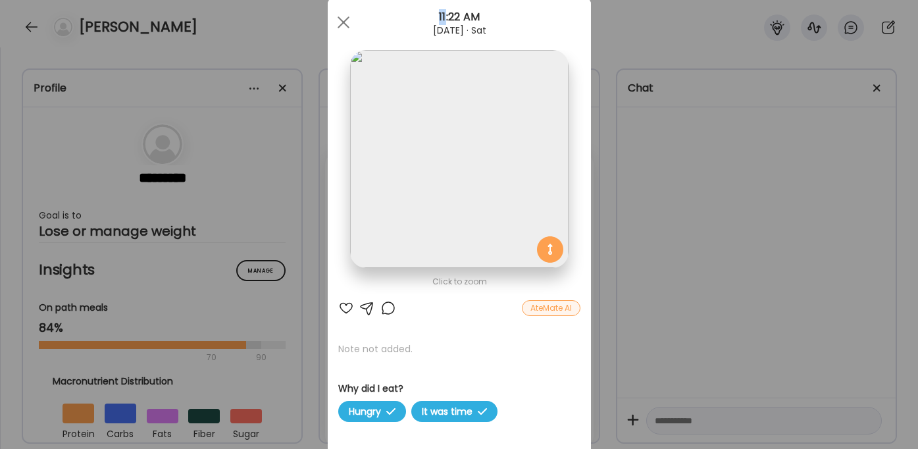
click at [731, 259] on div "Ate Coach Dashboard Wahoo! It’s official Take a moment to set up your Coach Pro…" at bounding box center [459, 224] width 918 height 449
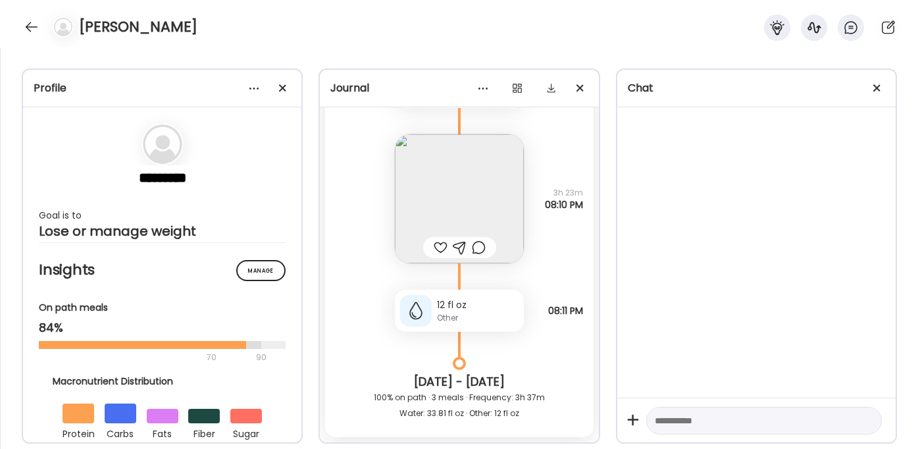
scroll to position [2262, 0]
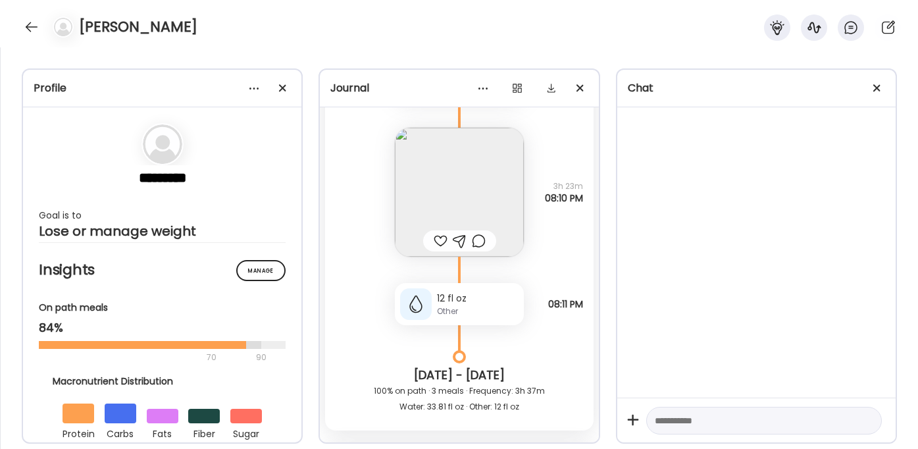
click at [486, 192] on img at bounding box center [459, 192] width 129 height 129
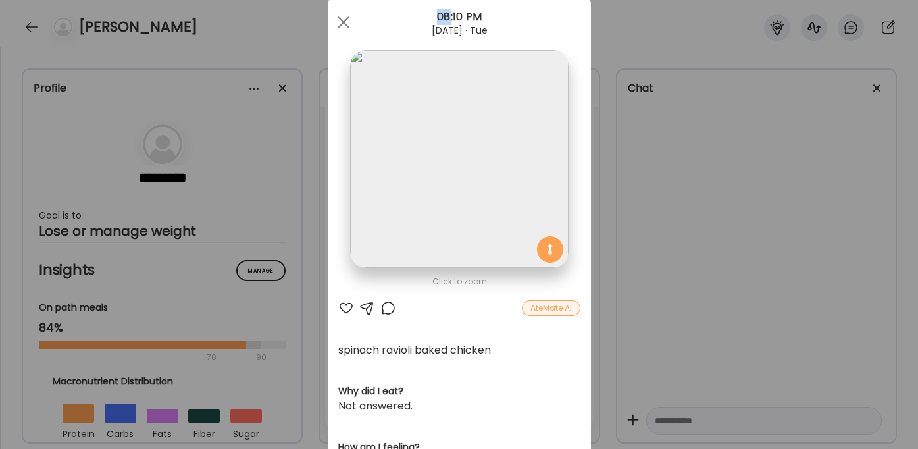
click at [721, 259] on div "Ate Coach Dashboard Wahoo! It’s official Take a moment to set up your Coach Pro…" at bounding box center [459, 224] width 918 height 449
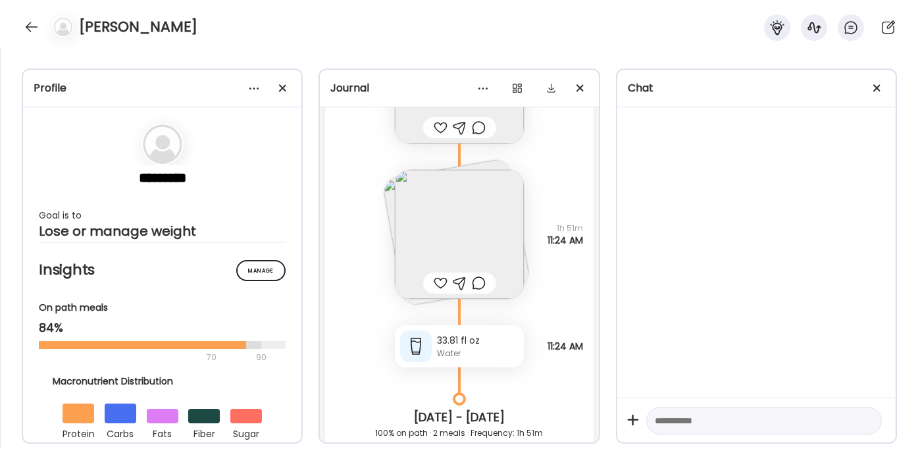
scroll to position [5187, 0]
